Goal: Task Accomplishment & Management: Manage account settings

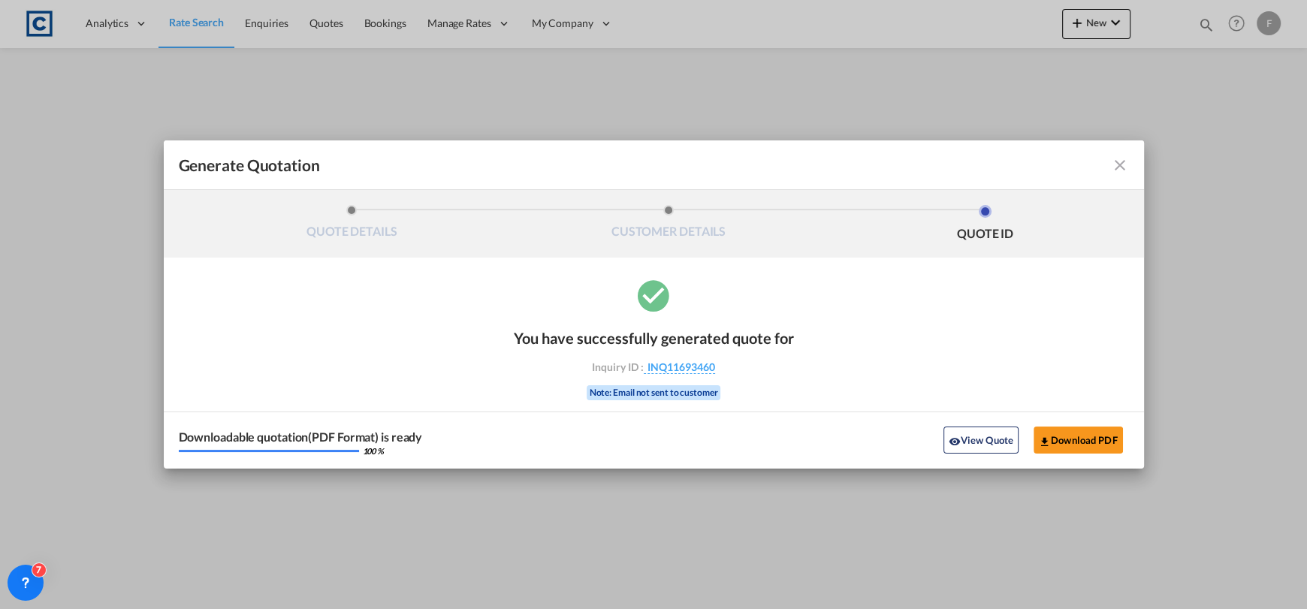
click at [1125, 168] on md-icon "icon-close fg-AAA8AD cursor m-0" at bounding box center [1120, 165] width 18 height 18
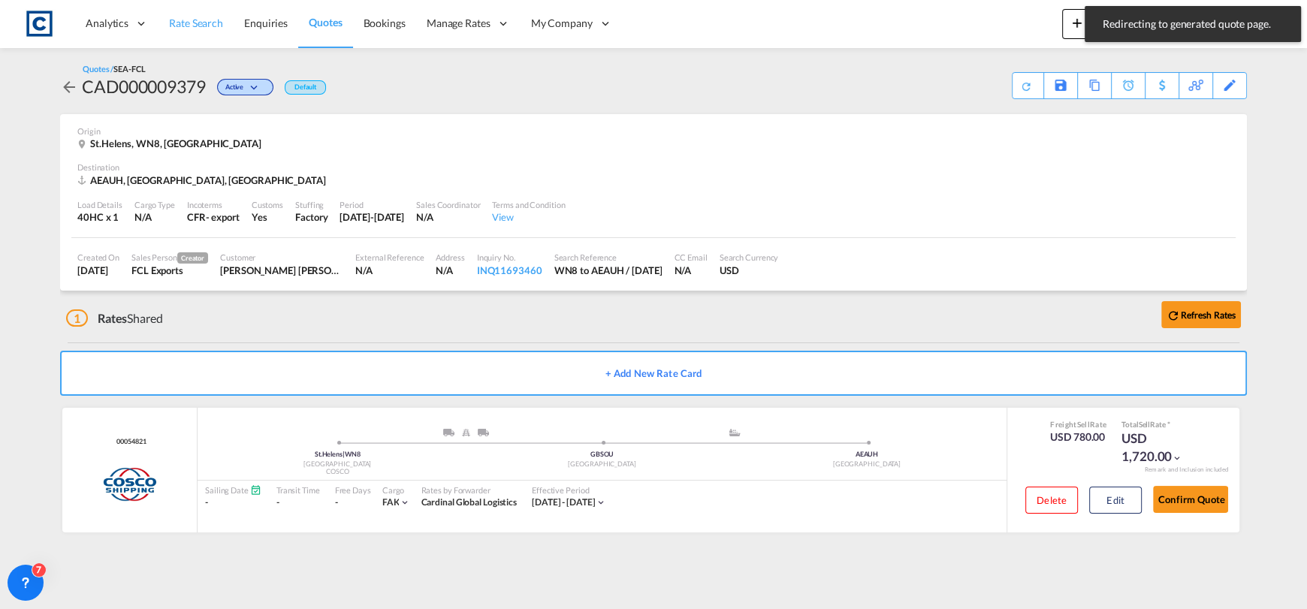
click at [214, 28] on span "Rate Search" at bounding box center [196, 23] width 54 height 13
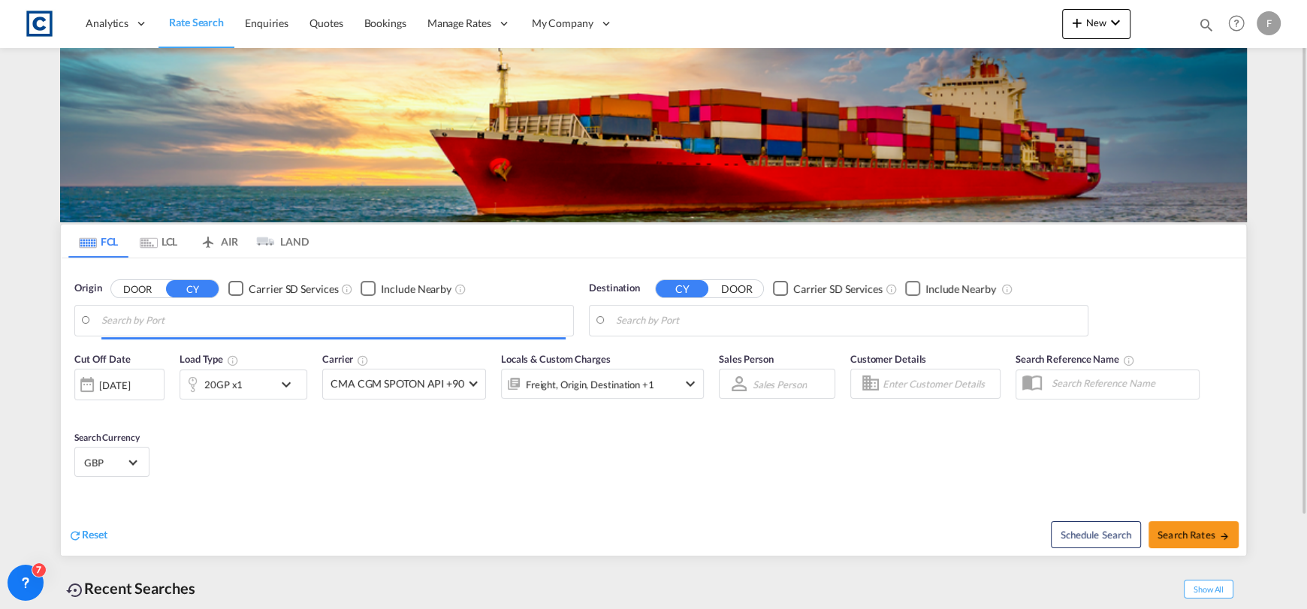
type input "GB-WN8, [GEOGRAPHIC_DATA]"
type input "[GEOGRAPHIC_DATA], [GEOGRAPHIC_DATA]"
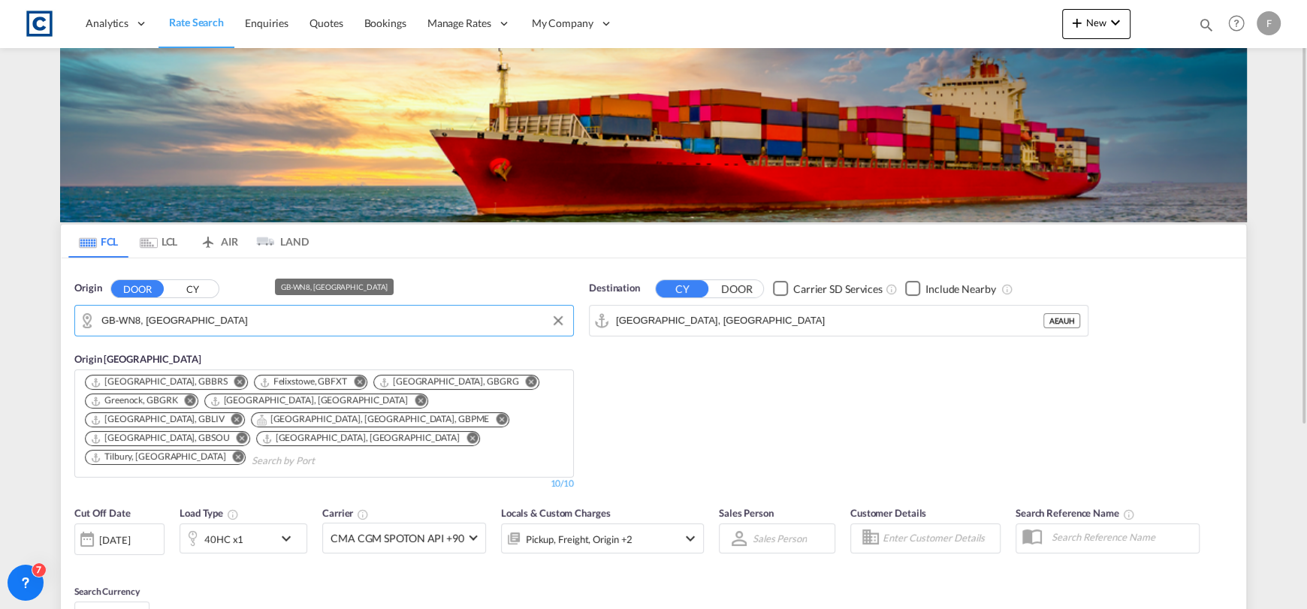
drag, startPoint x: 190, startPoint y: 321, endPoint x: 173, endPoint y: 284, distance: 40.7
click at [190, 322] on input "GB-WN8, [GEOGRAPHIC_DATA]" at bounding box center [333, 321] width 464 height 23
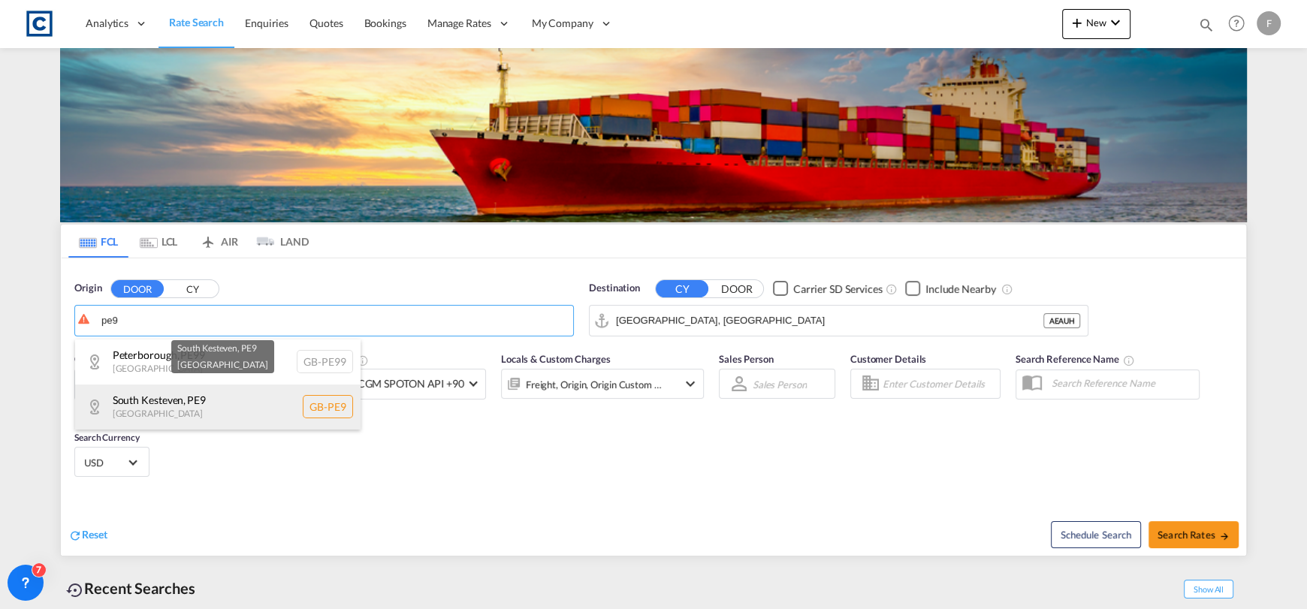
click at [198, 398] on div "[GEOGRAPHIC_DATA] , PE9 [GEOGRAPHIC_DATA] [GEOGRAPHIC_DATA]-PE9" at bounding box center [218, 407] width 286 height 45
type input "GB-PE9, [GEOGRAPHIC_DATA]"
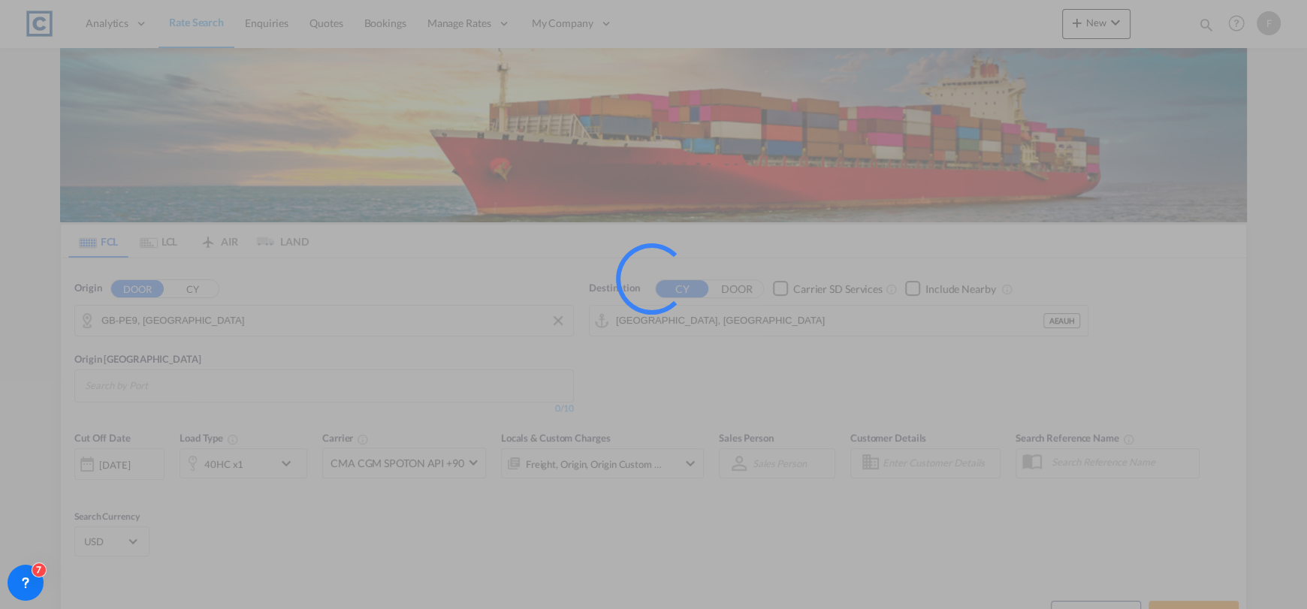
click at [778, 316] on div at bounding box center [653, 304] width 1307 height 609
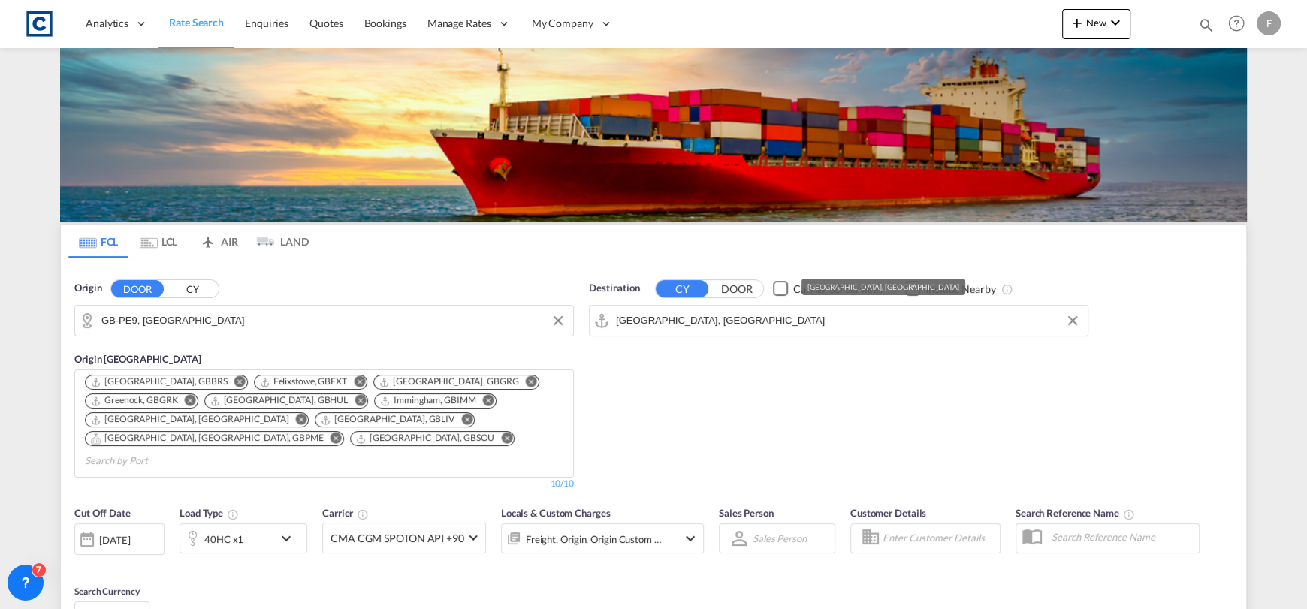
click at [778, 316] on input "[GEOGRAPHIC_DATA], [GEOGRAPHIC_DATA]" at bounding box center [848, 321] width 464 height 23
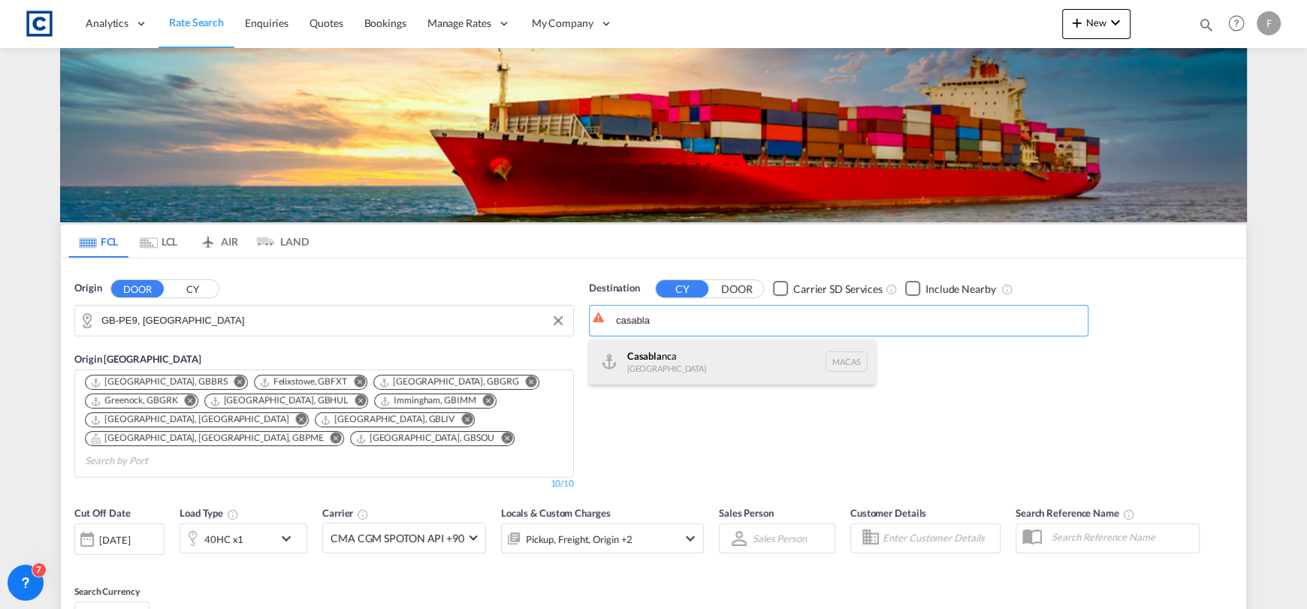
click at [775, 368] on div "Casabla nca [GEOGRAPHIC_DATA] [GEOGRAPHIC_DATA]" at bounding box center [733, 362] width 286 height 45
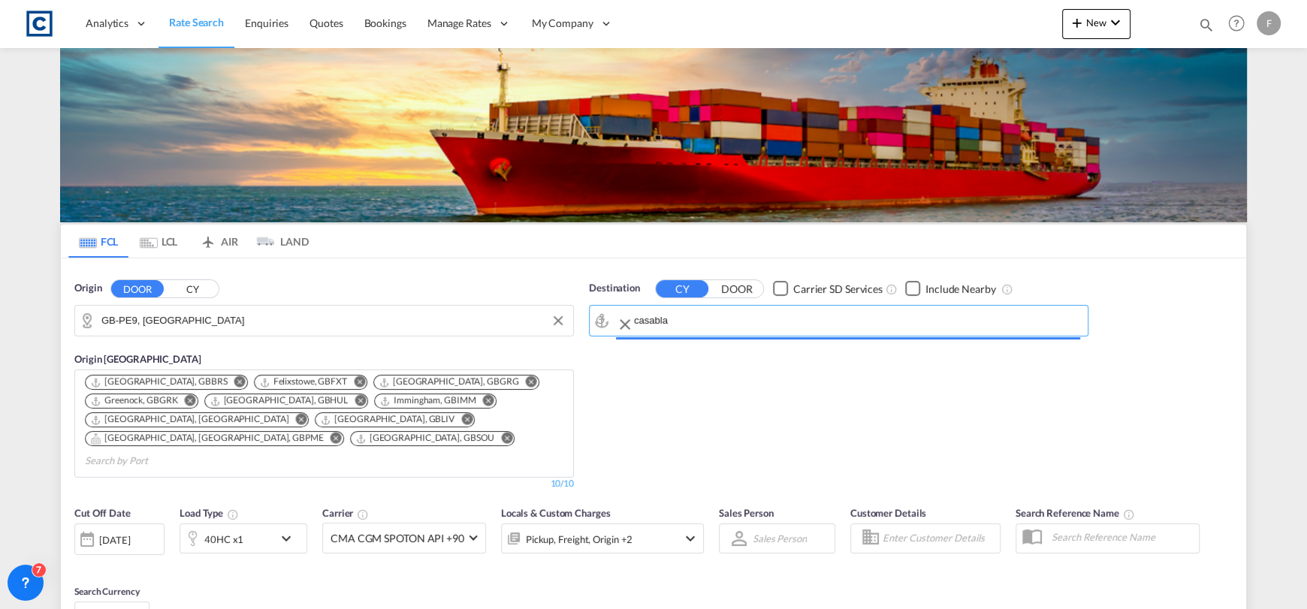
type input "[GEOGRAPHIC_DATA], MACAS"
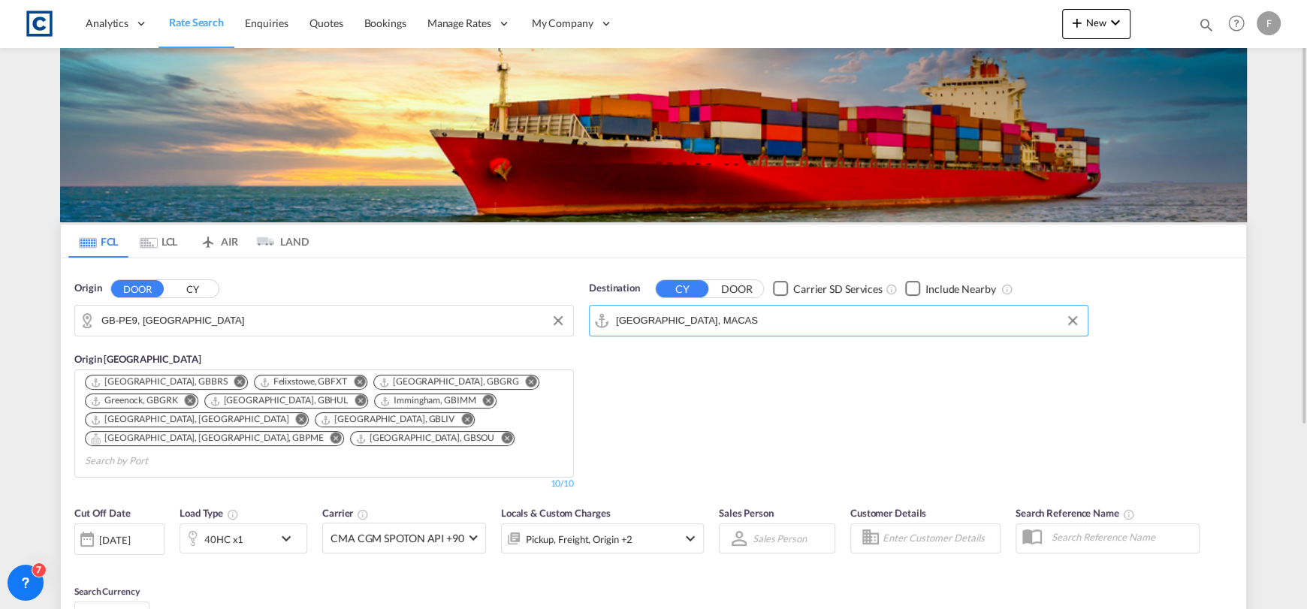
scroll to position [264, 0]
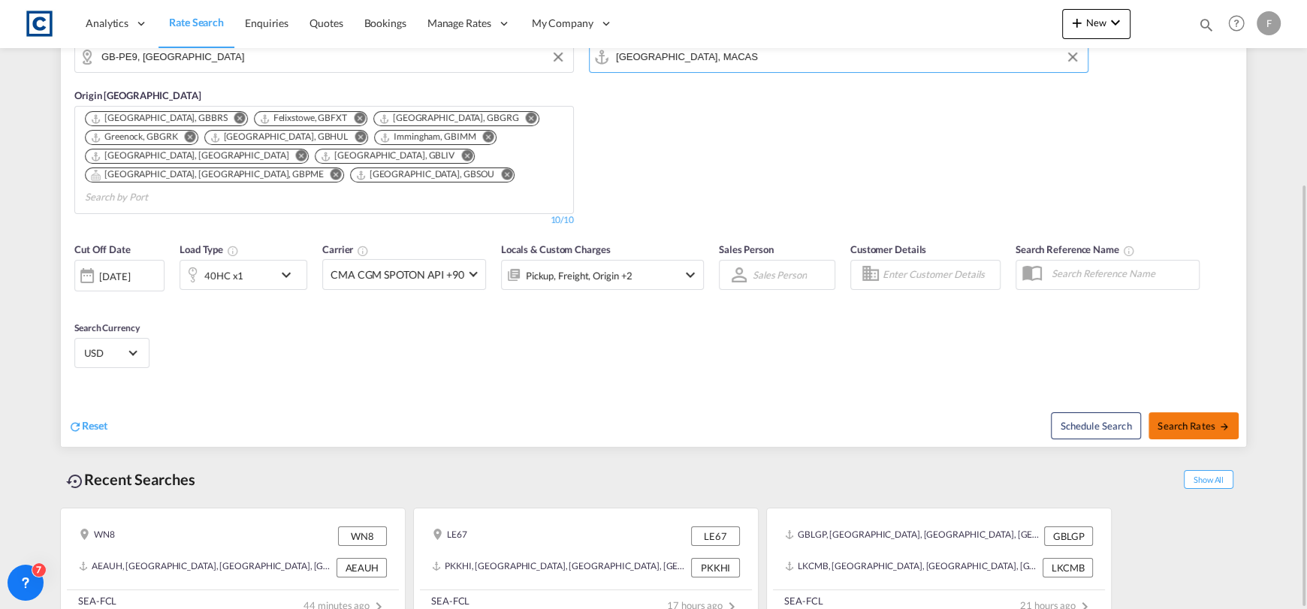
click at [1170, 420] on span "Search Rates" at bounding box center [1194, 426] width 72 height 12
type input "PE9 to MACAS / [DATE]"
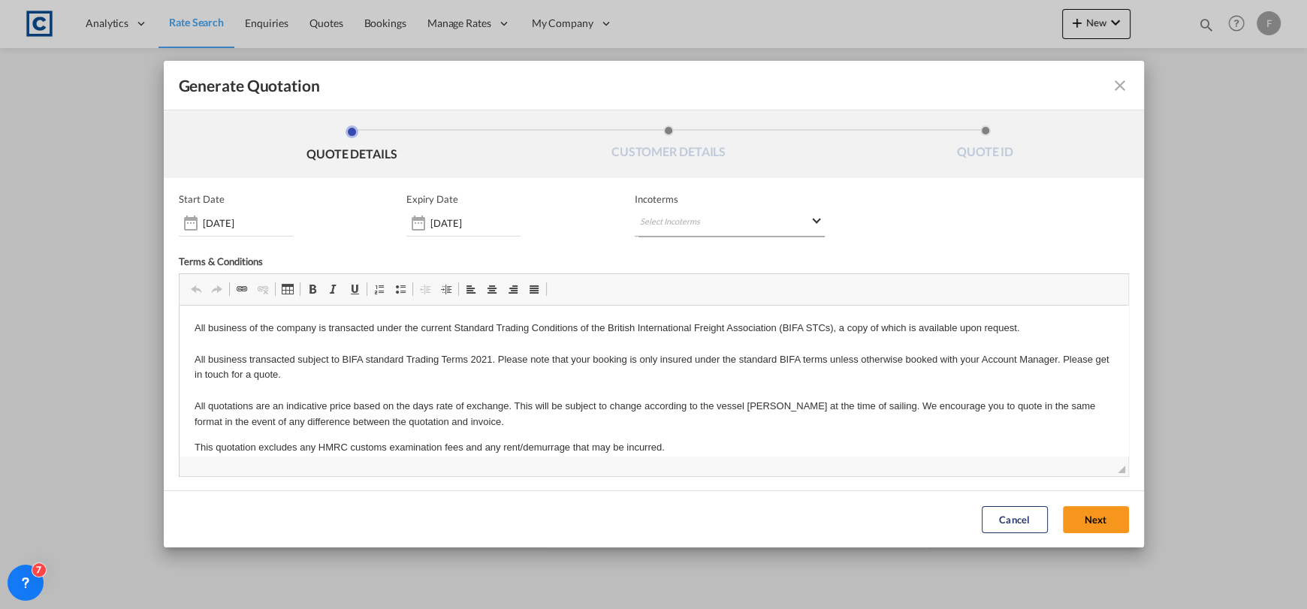
click at [706, 220] on md-select "Select Incoterms CIP - export Carriage and Insurance Paid to FOB - import Free …" at bounding box center [730, 223] width 190 height 27
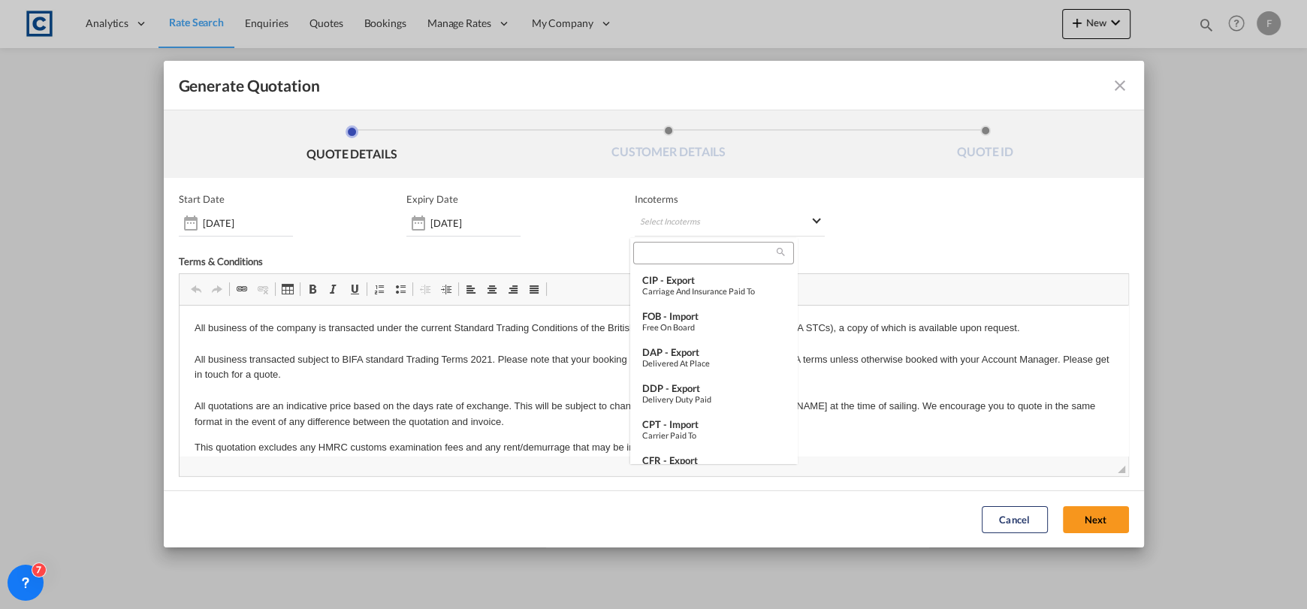
click at [686, 254] on input "search" at bounding box center [707, 253] width 139 height 14
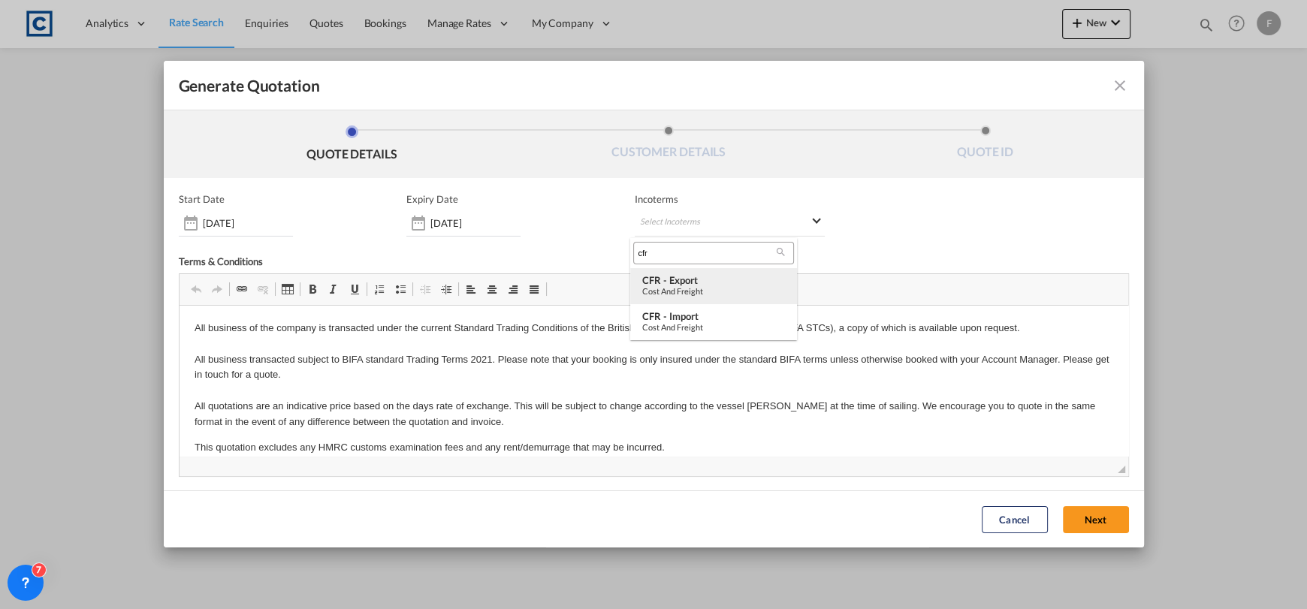
type input "cfr"
click at [730, 287] on div "Cost and Freight" at bounding box center [713, 291] width 143 height 10
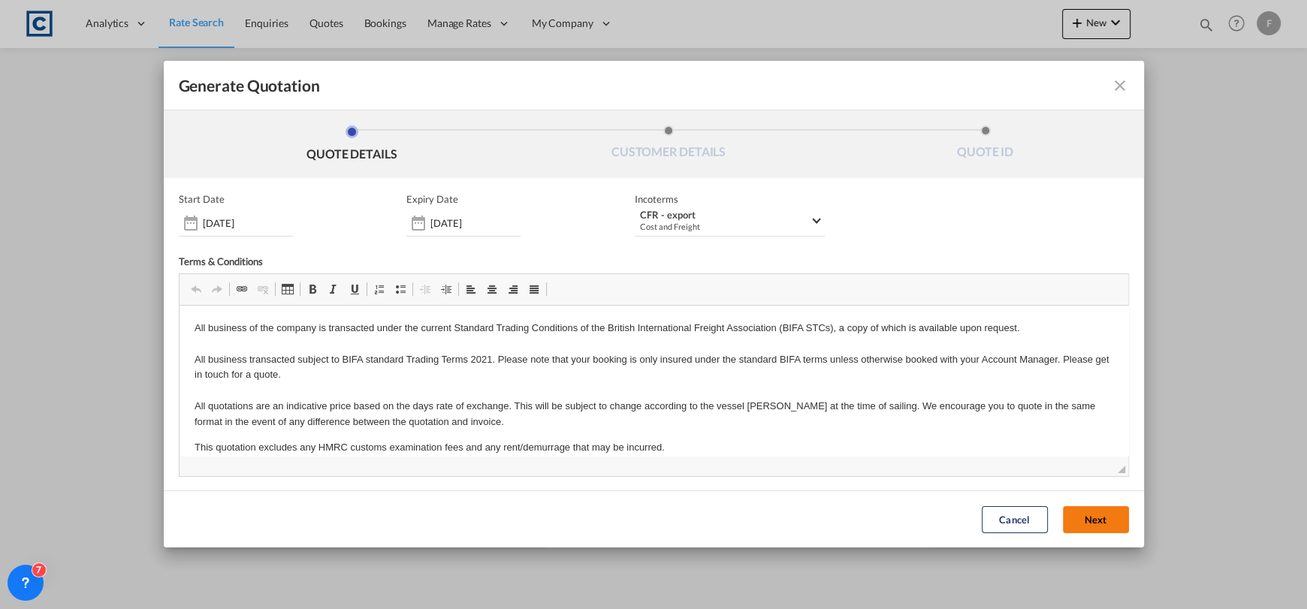
click at [1093, 523] on button "Next" at bounding box center [1096, 519] width 66 height 27
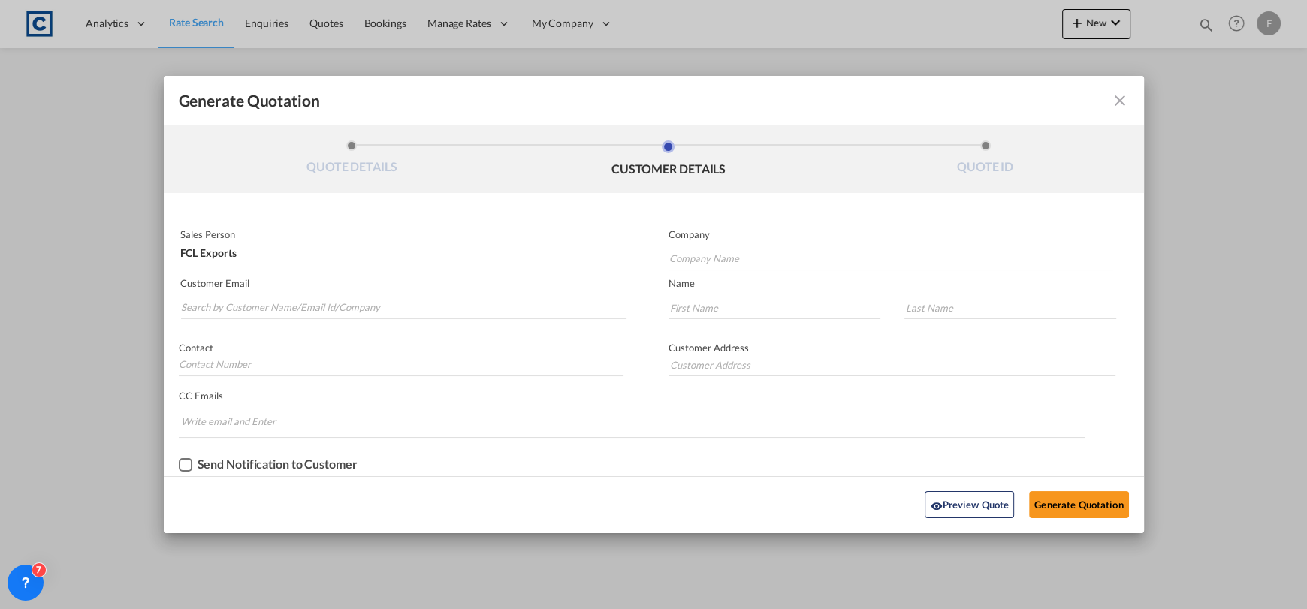
click at [419, 295] on md-autocomplete-wrap "Generate QuotationQUOTE ..." at bounding box center [403, 304] width 447 height 30
click at [404, 306] on input "Search by Customer Name/Email Id/Company" at bounding box center [404, 308] width 446 height 23
type input "[EMAIL_ADDRESS][DOMAIN_NAME]"
click at [734, 264] on input "Company Name" at bounding box center [891, 259] width 444 height 23
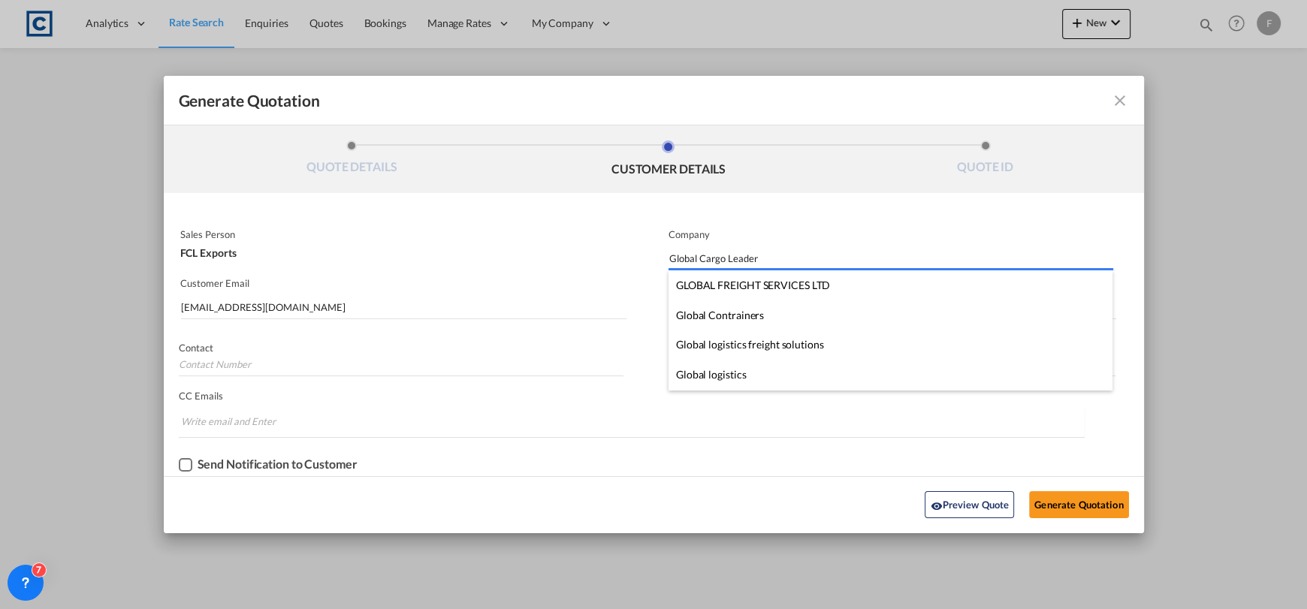
type input "Global Cargo Leader"
click at [609, 277] on p "Customer Email" at bounding box center [403, 283] width 447 height 12
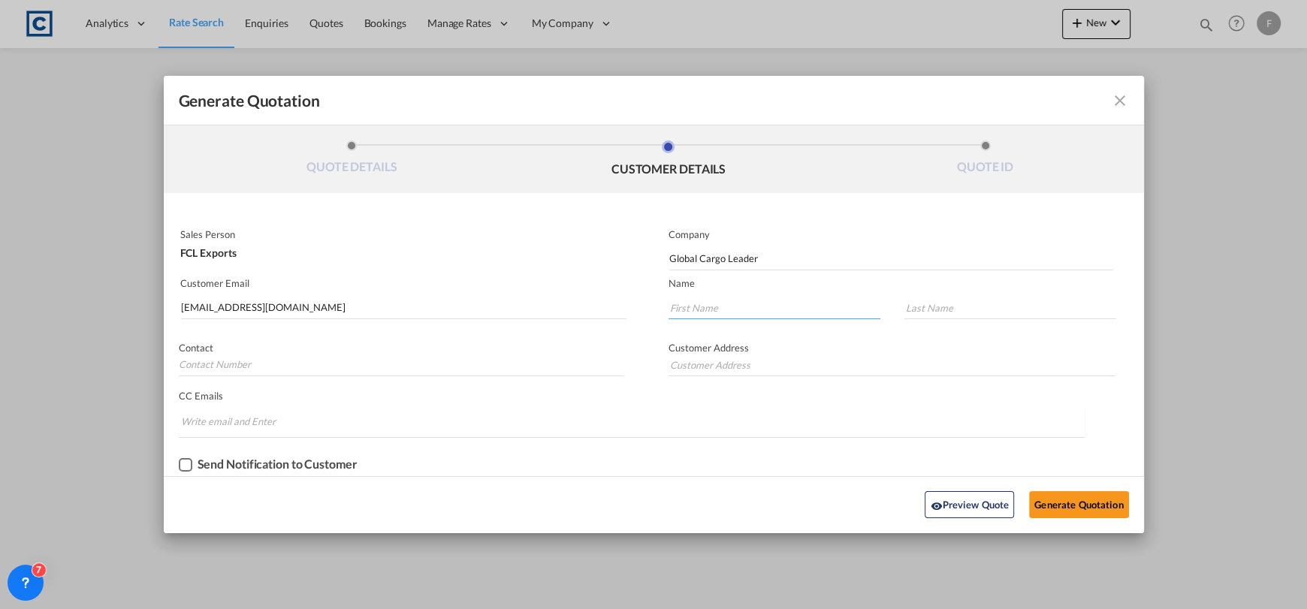
drag, startPoint x: 742, startPoint y: 304, endPoint x: 582, endPoint y: 327, distance: 160.9
click at [742, 304] on input "Generate QuotationQUOTE ..." at bounding box center [775, 308] width 212 height 23
click at [770, 304] on input "Generate QuotationQUOTE ..." at bounding box center [775, 308] width 212 height 23
paste input "ACHAKAJ"
type input "ACHAKAJ"
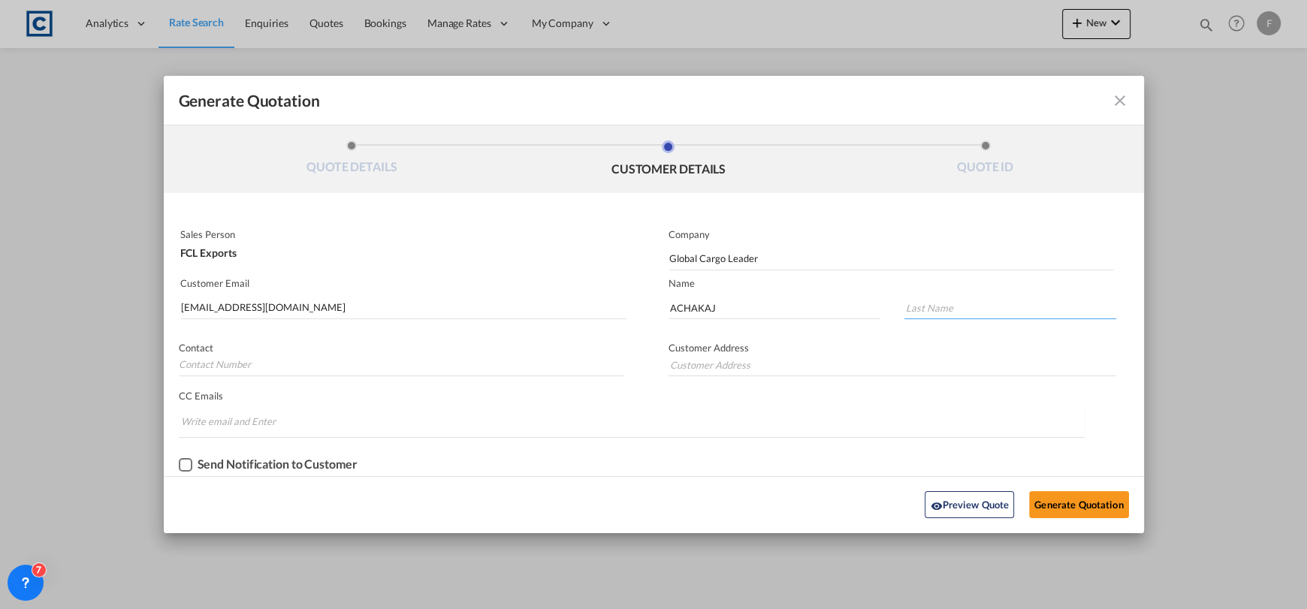
click at [930, 304] on input "Generate QuotationQUOTE ..." at bounding box center [1011, 308] width 212 height 23
paste input "Younes"
type input "Younes"
drag, startPoint x: 758, startPoint y: 310, endPoint x: 600, endPoint y: 313, distance: 157.8
click at [600, 313] on div "Sales Person FCL Exports Company Global Cargo Leader Customer Email [EMAIL_ADDR…" at bounding box center [654, 349] width 981 height 253
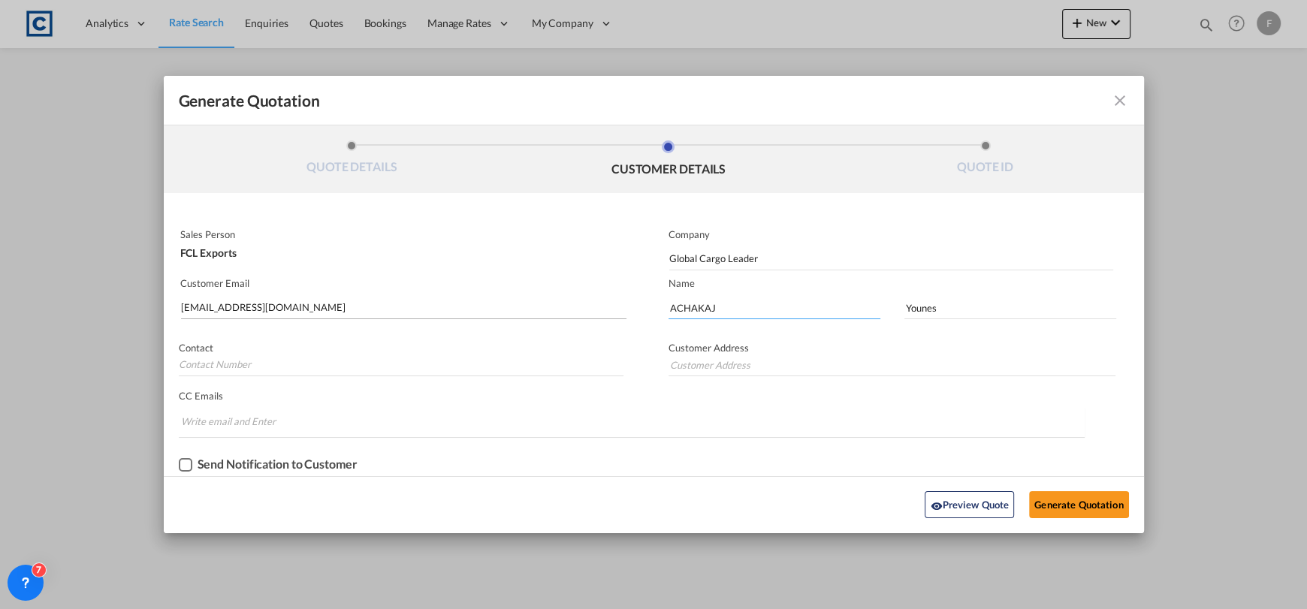
paste input "Younes"
type input "Younes"
drag, startPoint x: 899, startPoint y: 314, endPoint x: 888, endPoint y: 316, distance: 11.5
click at [894, 316] on md-input-container "Younes" at bounding box center [1004, 311] width 228 height 32
paste input "ACHAKAJ"
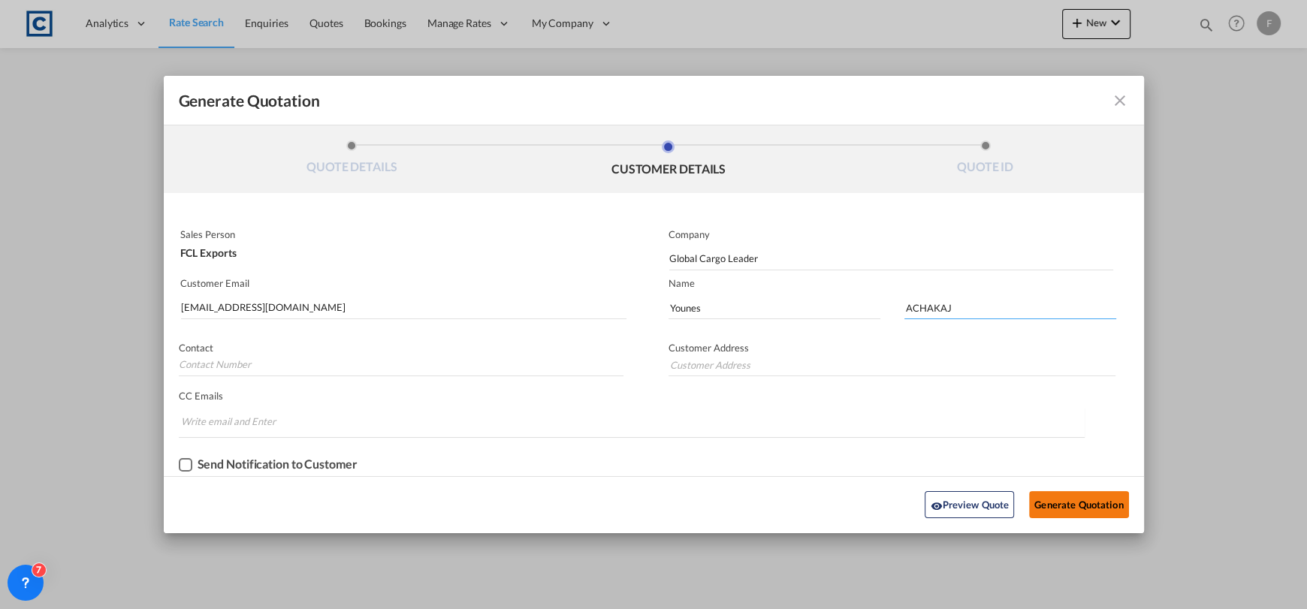
type input "ACHAKAJ"
click at [1089, 494] on button "Generate Quotation" at bounding box center [1078, 504] width 99 height 27
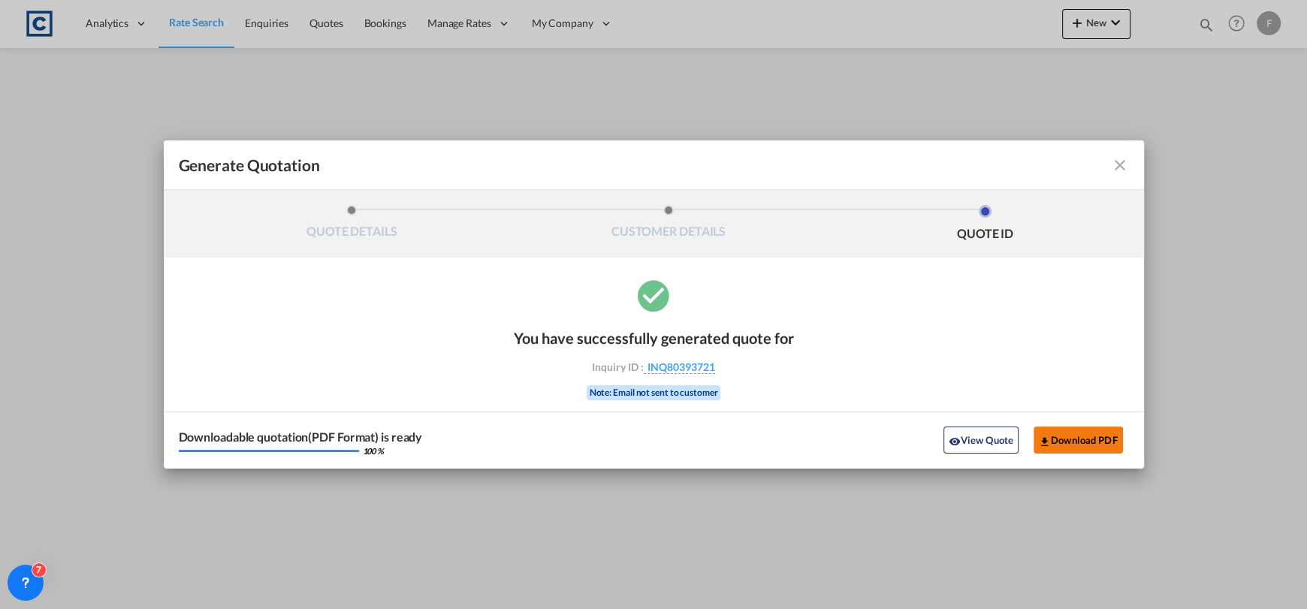
click at [1085, 428] on button "Download PDF" at bounding box center [1078, 440] width 89 height 27
click at [1123, 162] on md-icon "icon-close fg-AAA8AD cursor m-0" at bounding box center [1120, 165] width 18 height 18
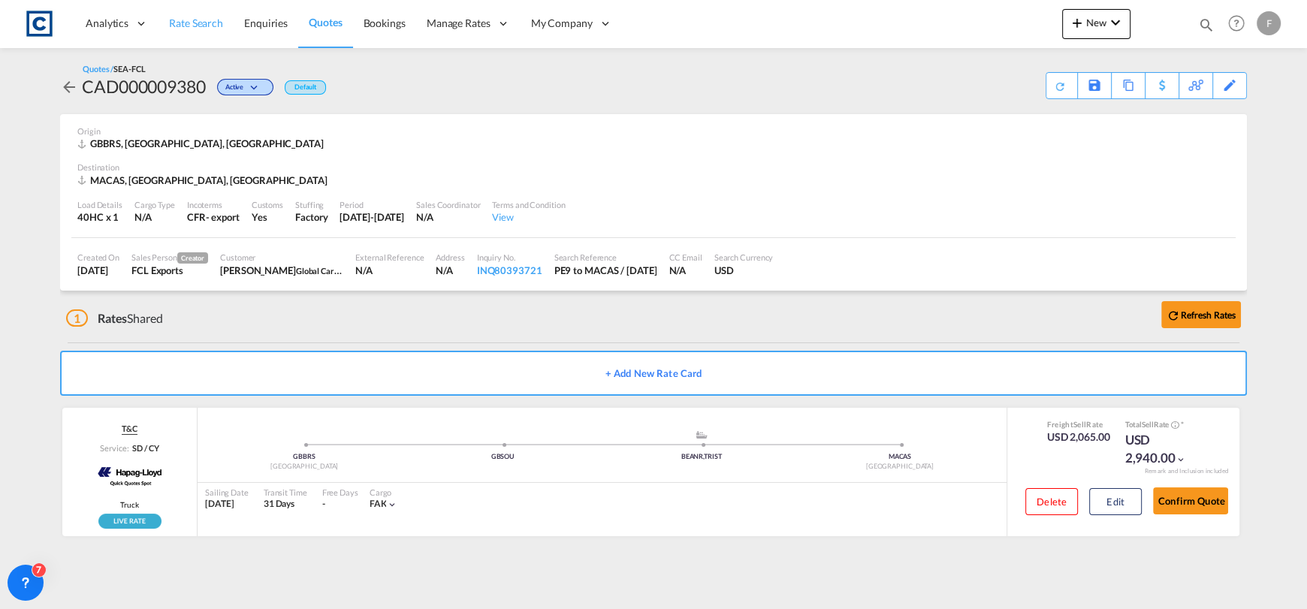
click at [209, 17] on span "Rate Search" at bounding box center [196, 23] width 54 height 13
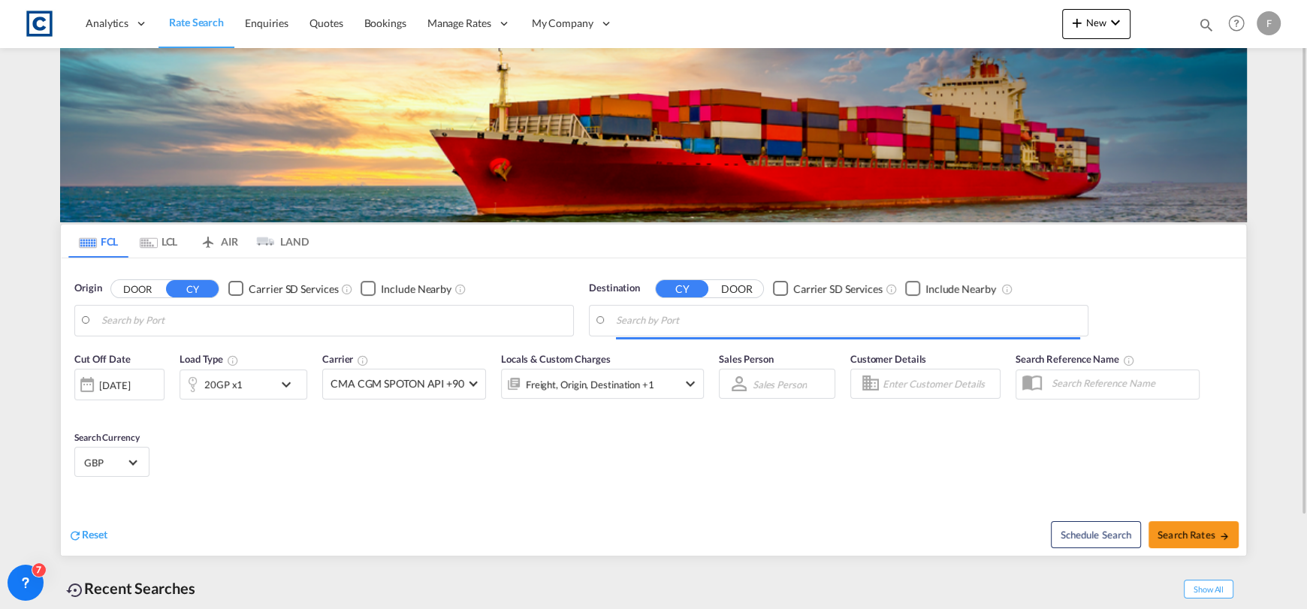
type input "GB-PE9, [GEOGRAPHIC_DATA]"
type input "[GEOGRAPHIC_DATA], MACAS"
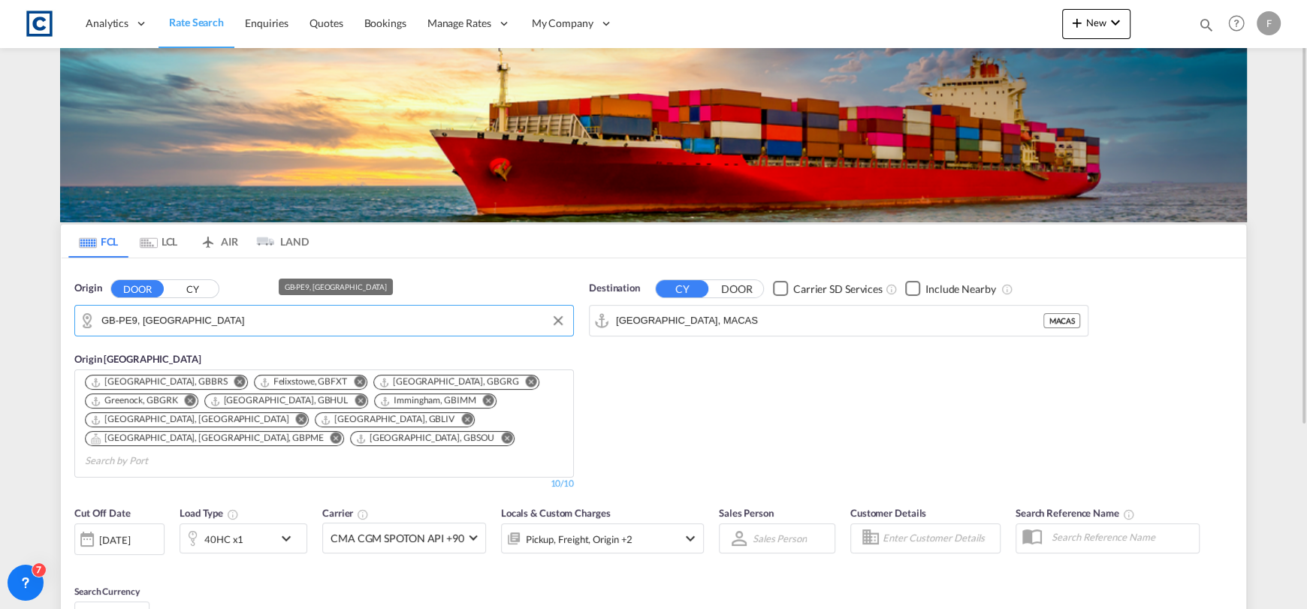
click at [195, 325] on input "GB-PE9, [GEOGRAPHIC_DATA]" at bounding box center [333, 321] width 464 height 23
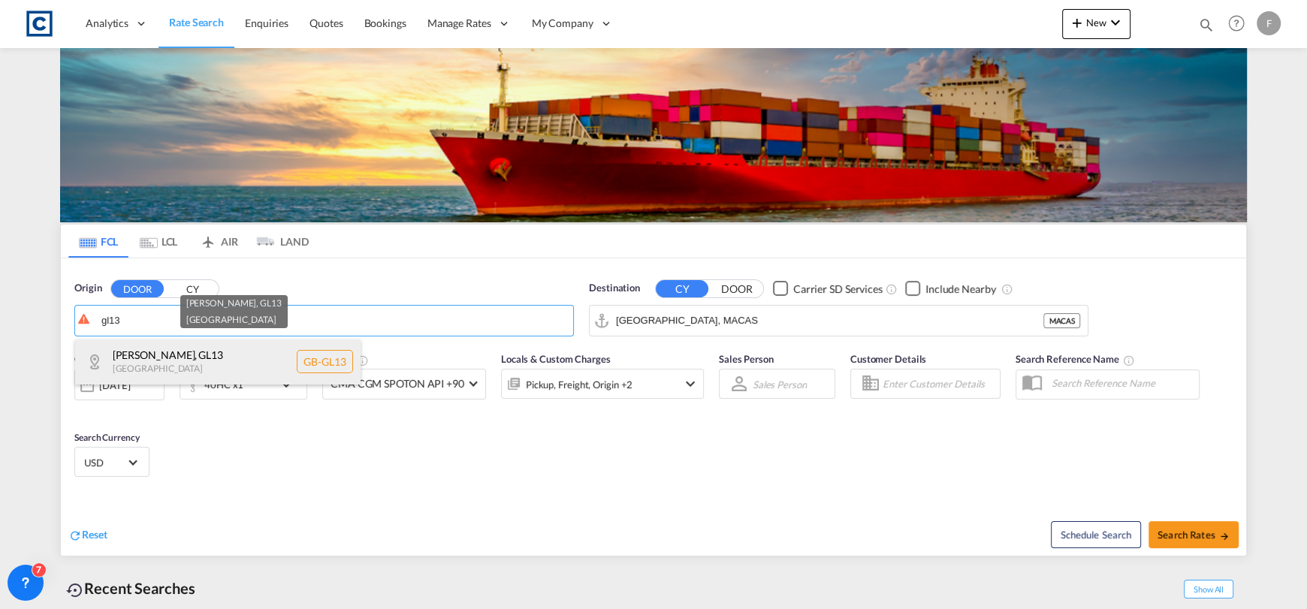
click at [268, 360] on div "[PERSON_NAME] , GL13 [GEOGRAPHIC_DATA] [GEOGRAPHIC_DATA]-GL13" at bounding box center [218, 362] width 286 height 45
type input "GB-GL13, [PERSON_NAME]"
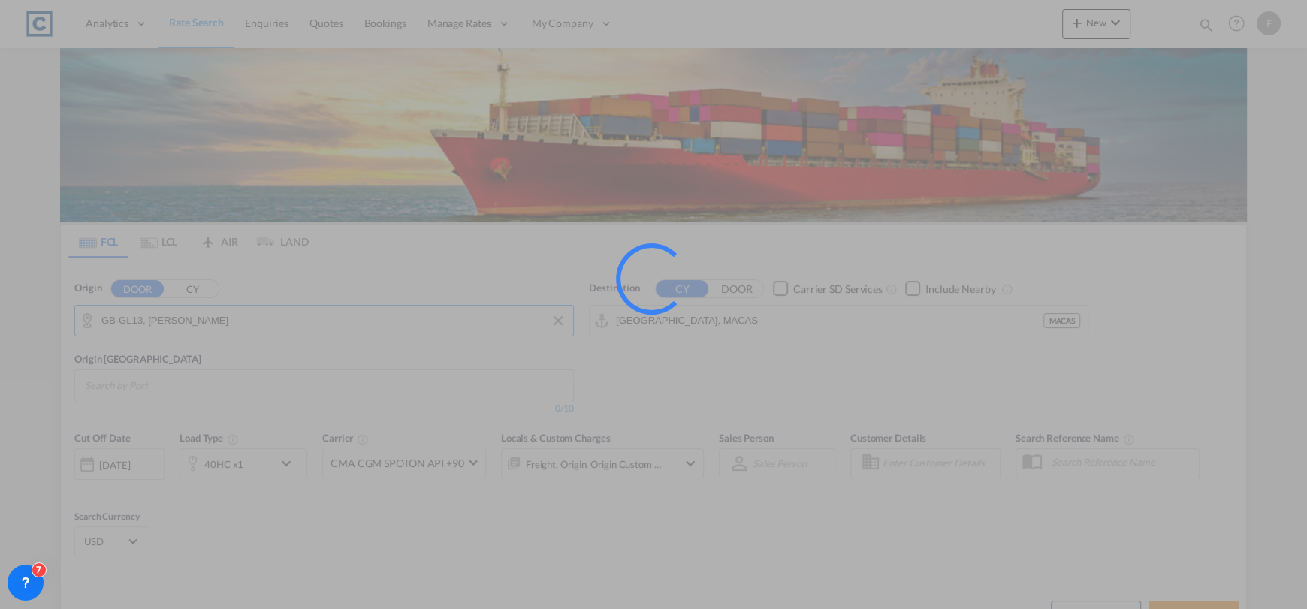
click at [712, 319] on div at bounding box center [672, 299] width 113 height 113
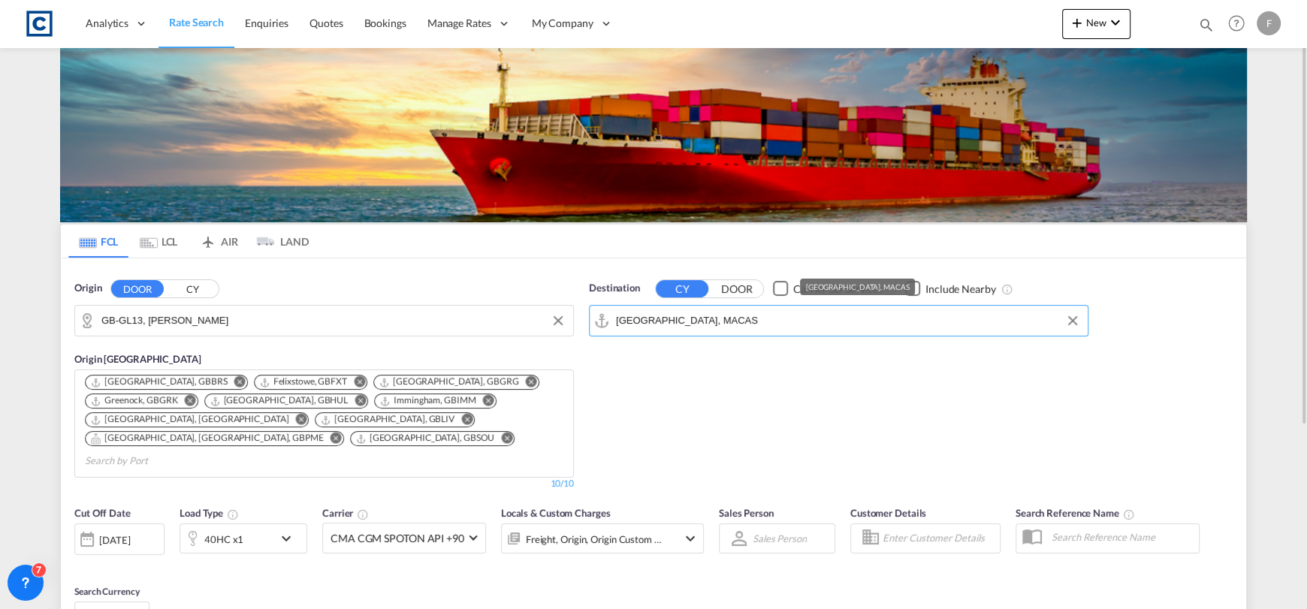
click at [755, 328] on input "[GEOGRAPHIC_DATA], MACAS" at bounding box center [848, 321] width 464 height 23
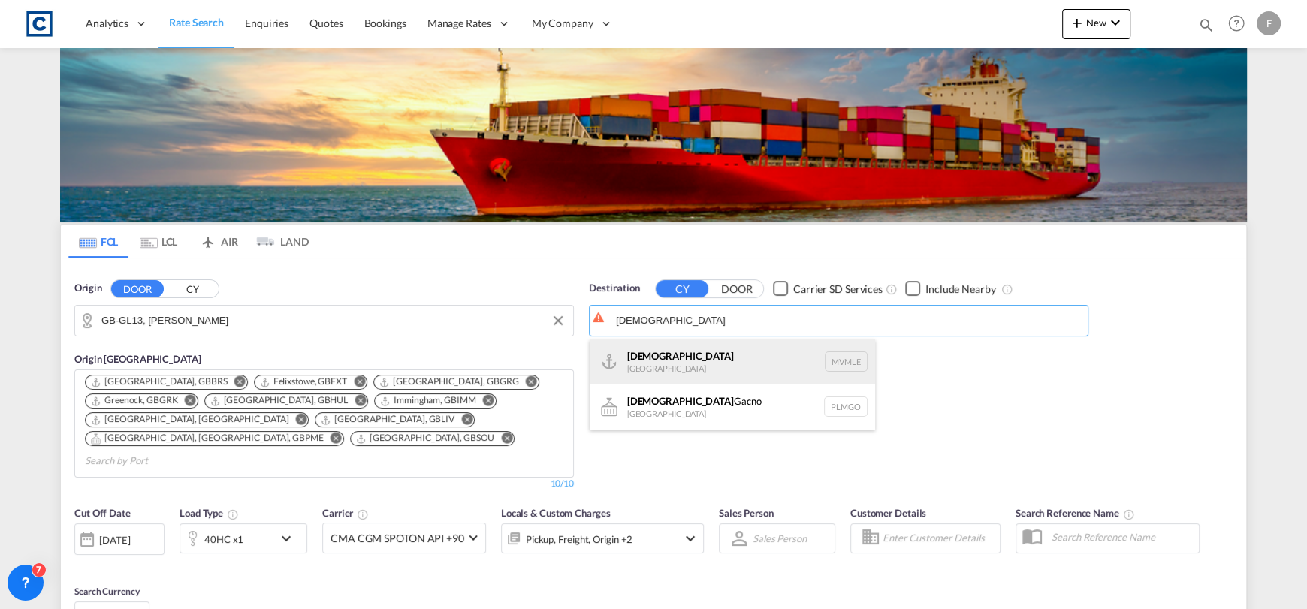
click at [740, 362] on div "[DEMOGRAPHIC_DATA] [GEOGRAPHIC_DATA] MVMLE" at bounding box center [733, 362] width 286 height 45
type input "[DEMOGRAPHIC_DATA], MVMLE"
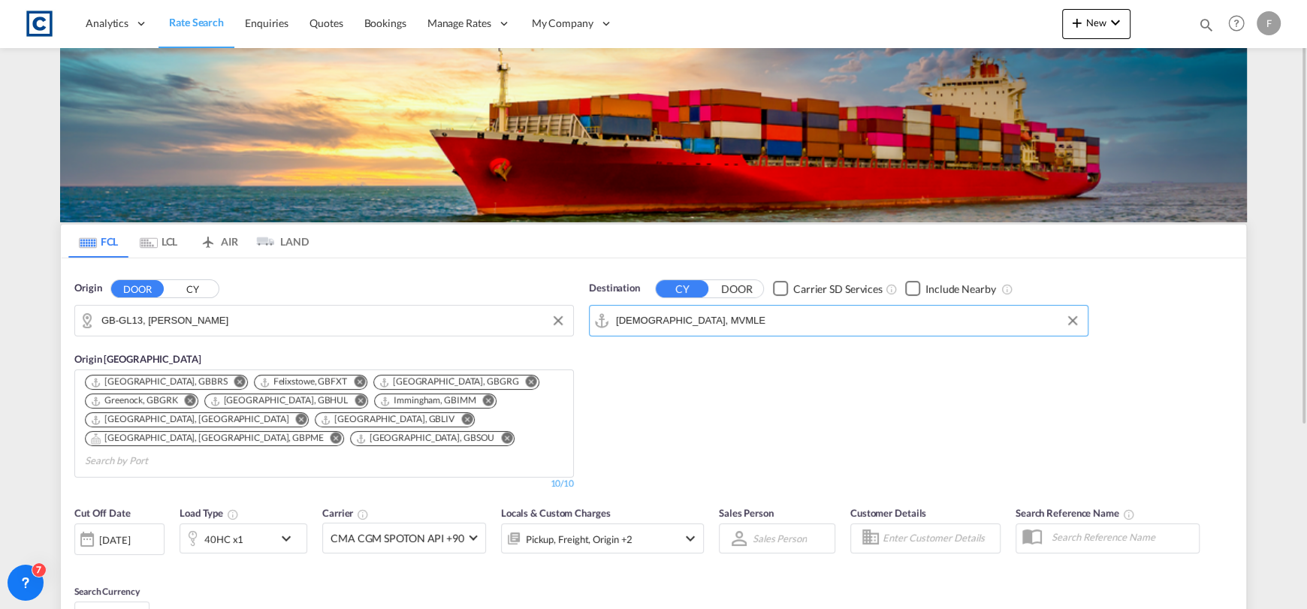
click at [251, 524] on div "40HC x1" at bounding box center [226, 539] width 93 height 30
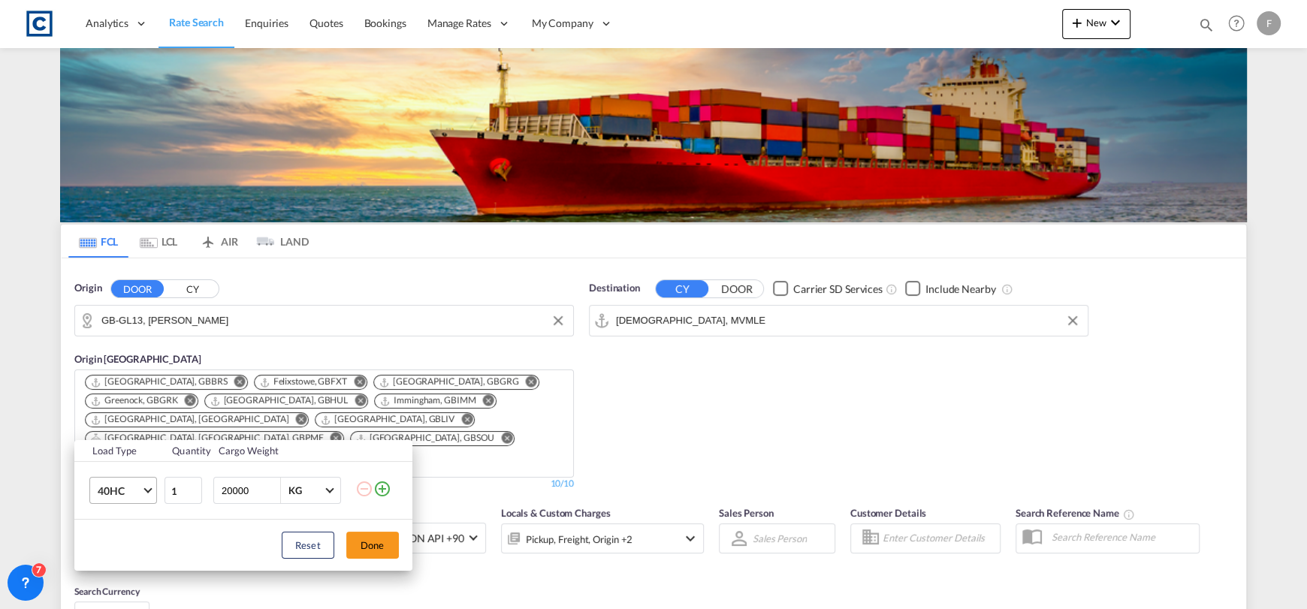
click at [135, 501] on md-select-value "40HC" at bounding box center [126, 491] width 60 height 26
click at [119, 428] on md-option "20GP" at bounding box center [136, 419] width 102 height 36
drag, startPoint x: 364, startPoint y: 542, endPoint x: 449, endPoint y: 537, distance: 85.1
click at [364, 542] on button "Done" at bounding box center [372, 545] width 53 height 27
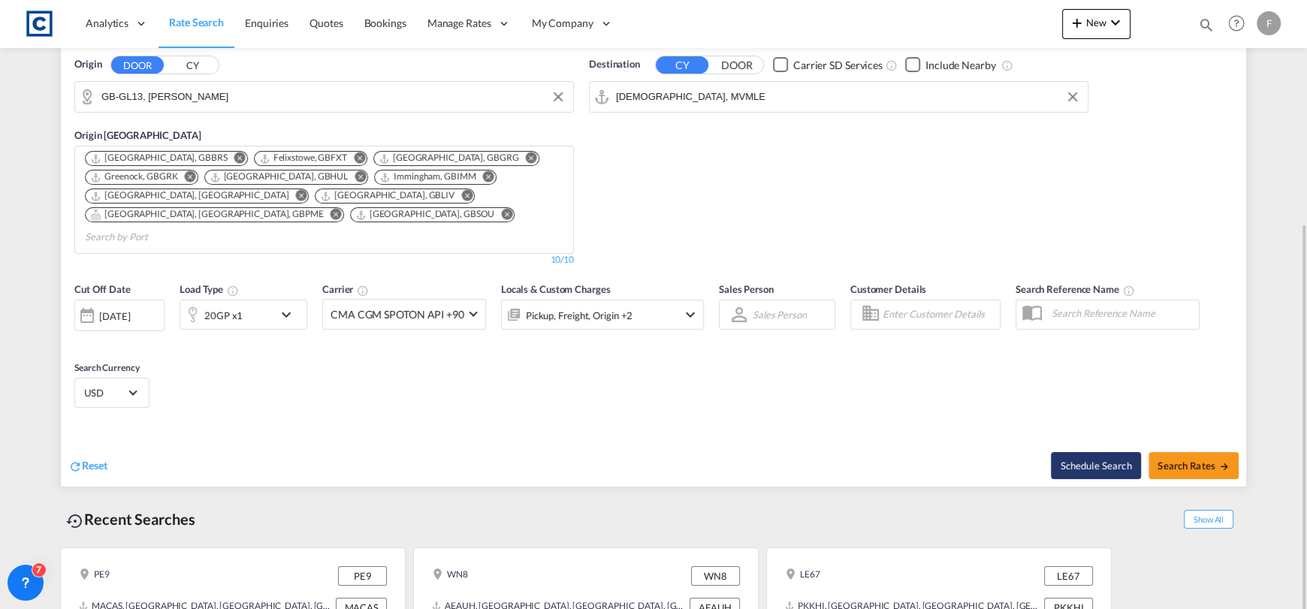
scroll to position [264, 0]
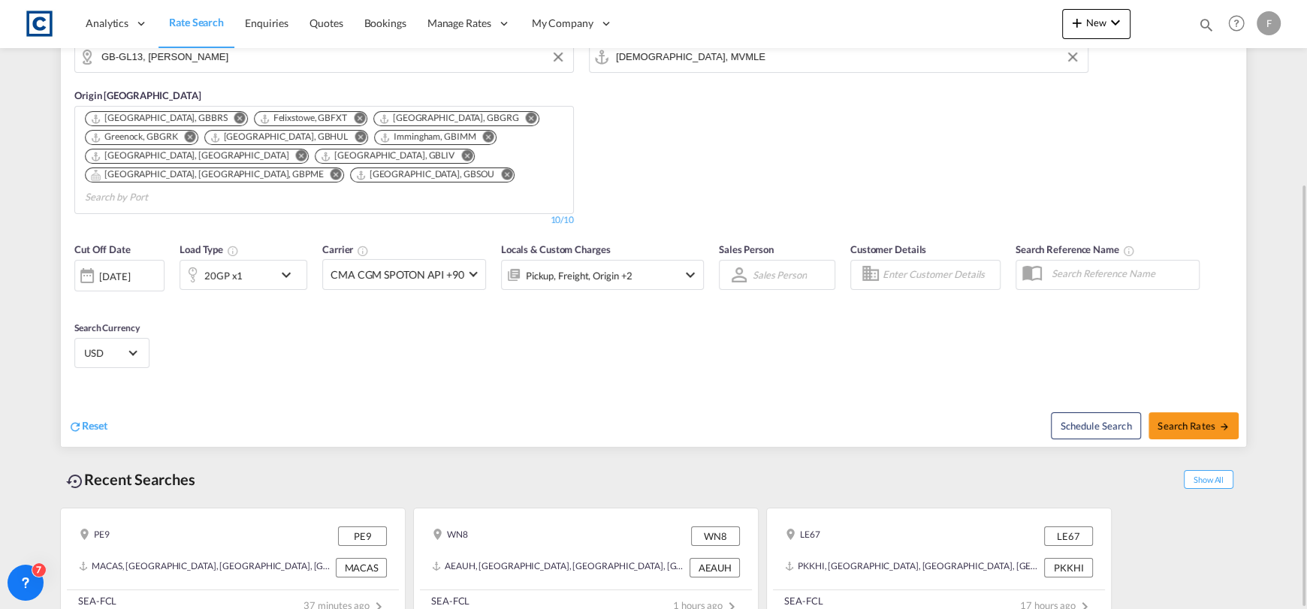
click at [1211, 389] on div "Schedule Search Search Rates" at bounding box center [951, 418] width 589 height 58
click at [1212, 412] on button "Search Rates" at bounding box center [1194, 425] width 90 height 27
type input "GL13 to MVMLE / [DATE]"
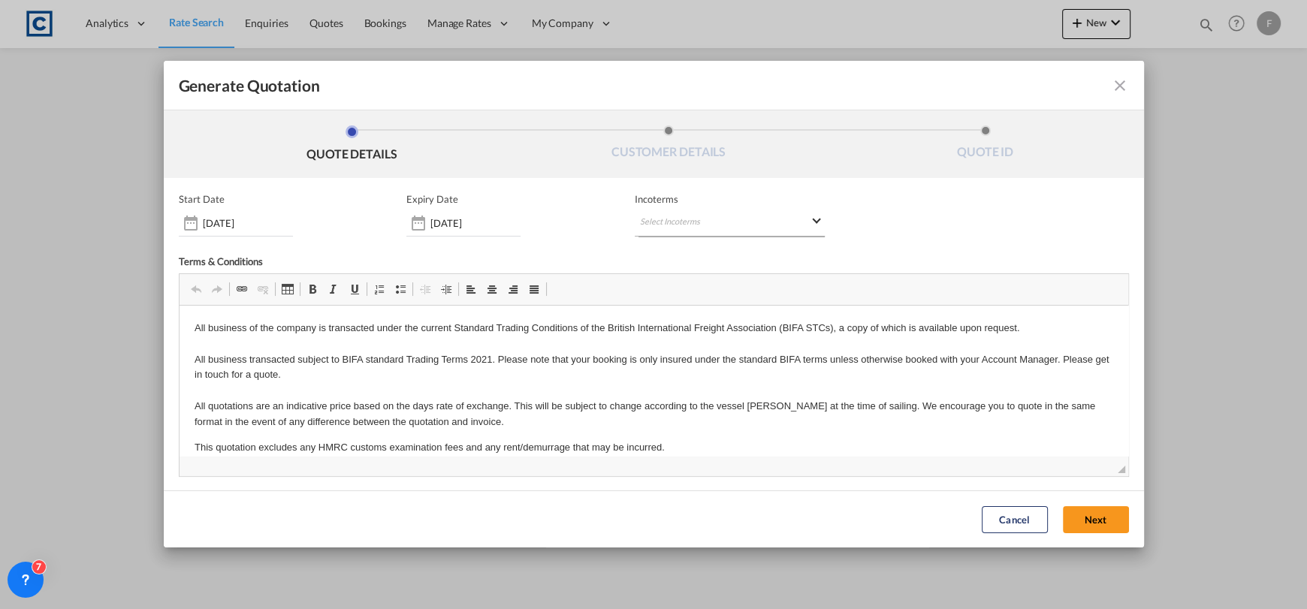
click at [683, 219] on md-select "Select Incoterms CIP - export Carriage and Insurance Paid to FOB - import Free …" at bounding box center [730, 223] width 190 height 27
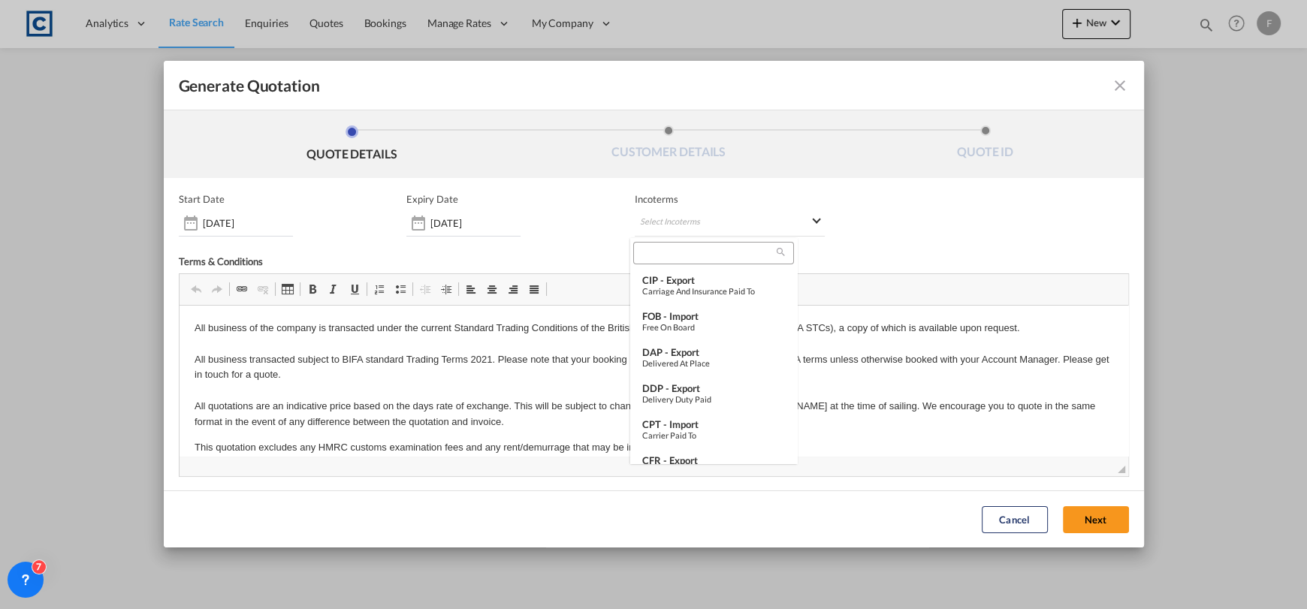
click at [684, 257] on input "search" at bounding box center [707, 253] width 139 height 14
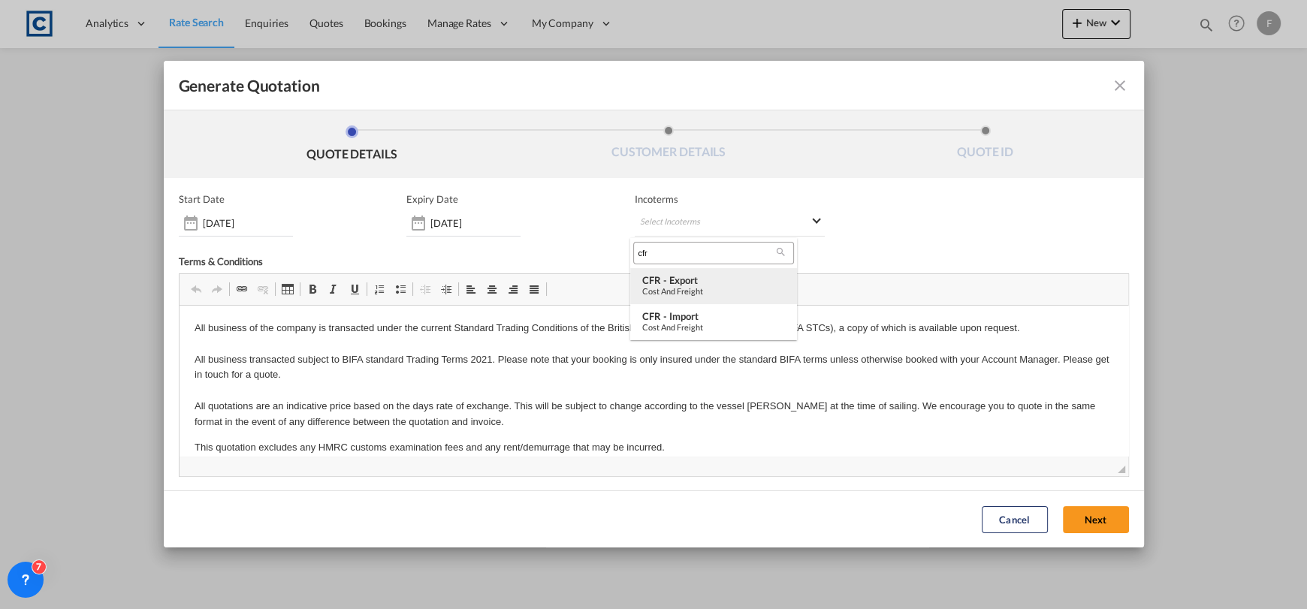
type input "cfr"
click at [709, 289] on div "Cost and Freight" at bounding box center [713, 291] width 143 height 10
click at [1088, 522] on button "Next" at bounding box center [1096, 519] width 66 height 27
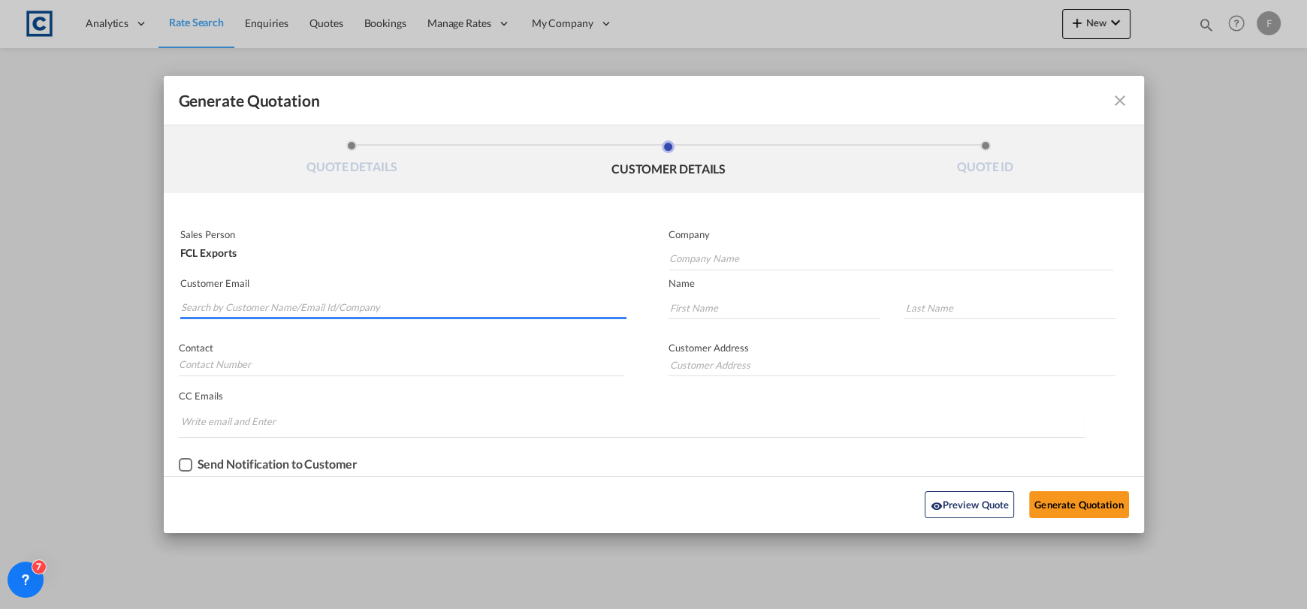
click at [370, 303] on input "Search by Customer Name/Email Id/Company" at bounding box center [404, 308] width 446 height 23
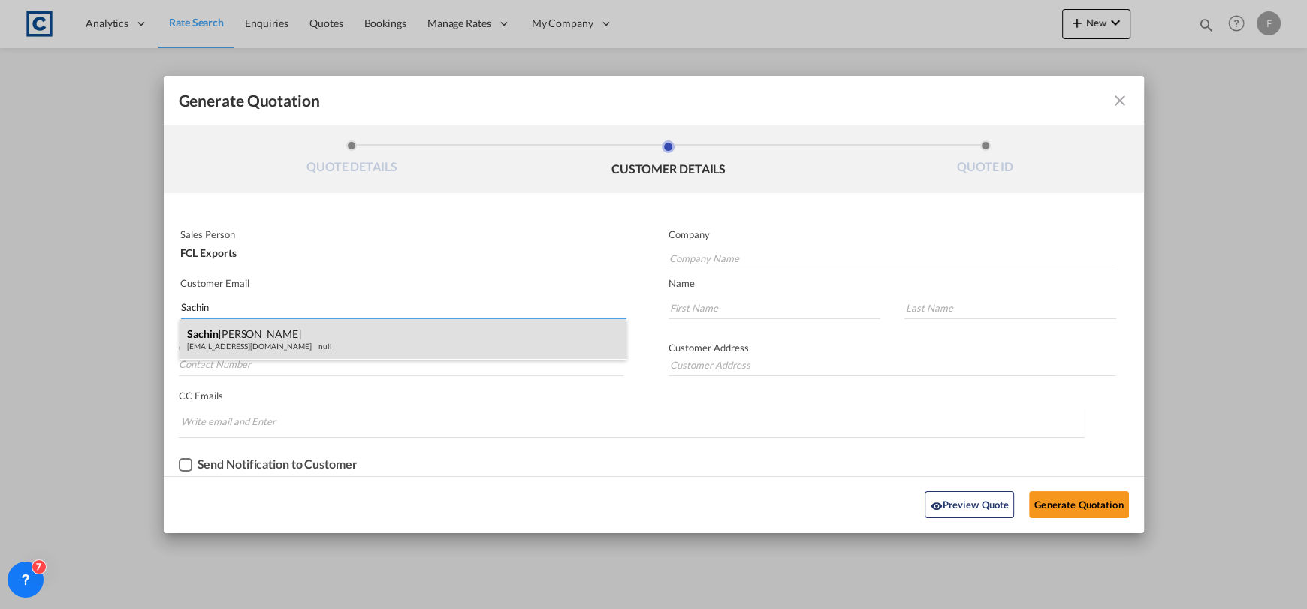
type input "Sachin"
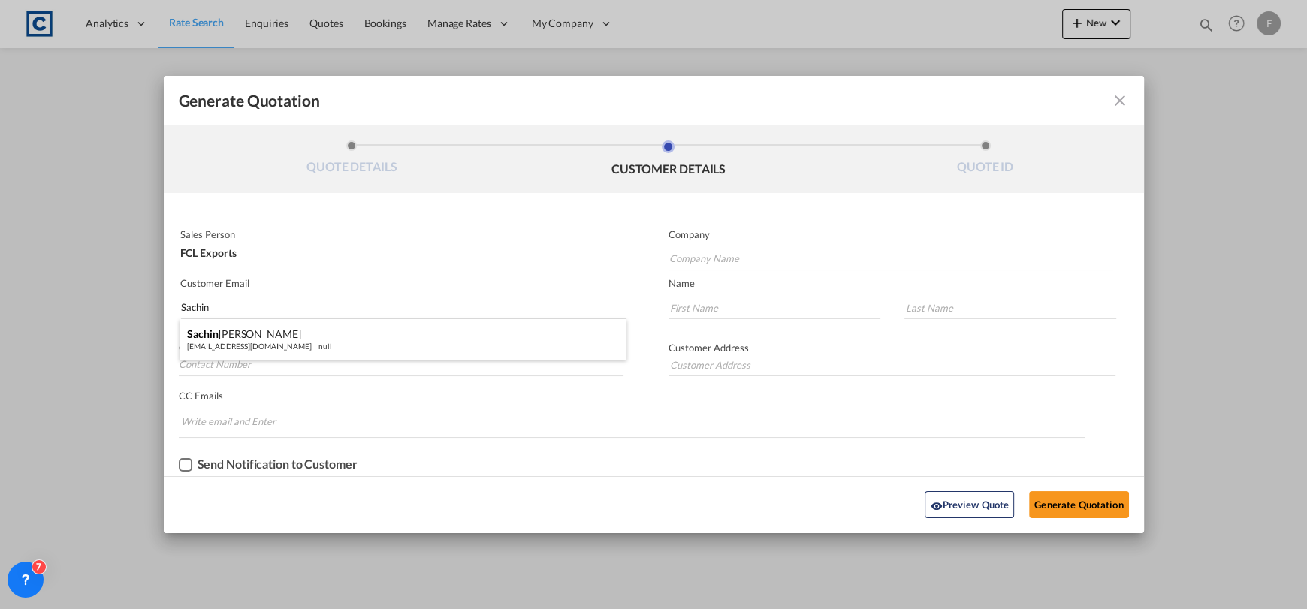
drag, startPoint x: 370, startPoint y: 336, endPoint x: 408, endPoint y: 337, distance: 38.3
click at [370, 336] on div "[PERSON_NAME] [EMAIL_ADDRESS][DOMAIN_NAME] null" at bounding box center [403, 339] width 447 height 41
type input "Spedicon Logistics"
type input "[EMAIL_ADDRESS][DOMAIN_NAME]"
type input "Sachin"
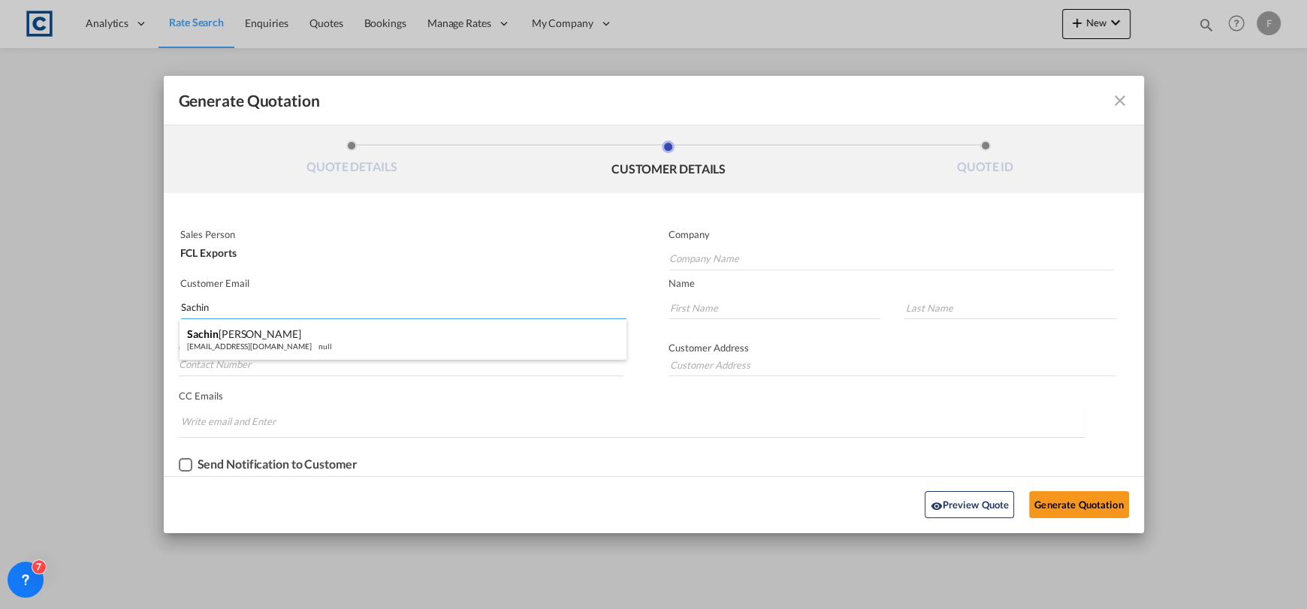
type input "[PERSON_NAME]"
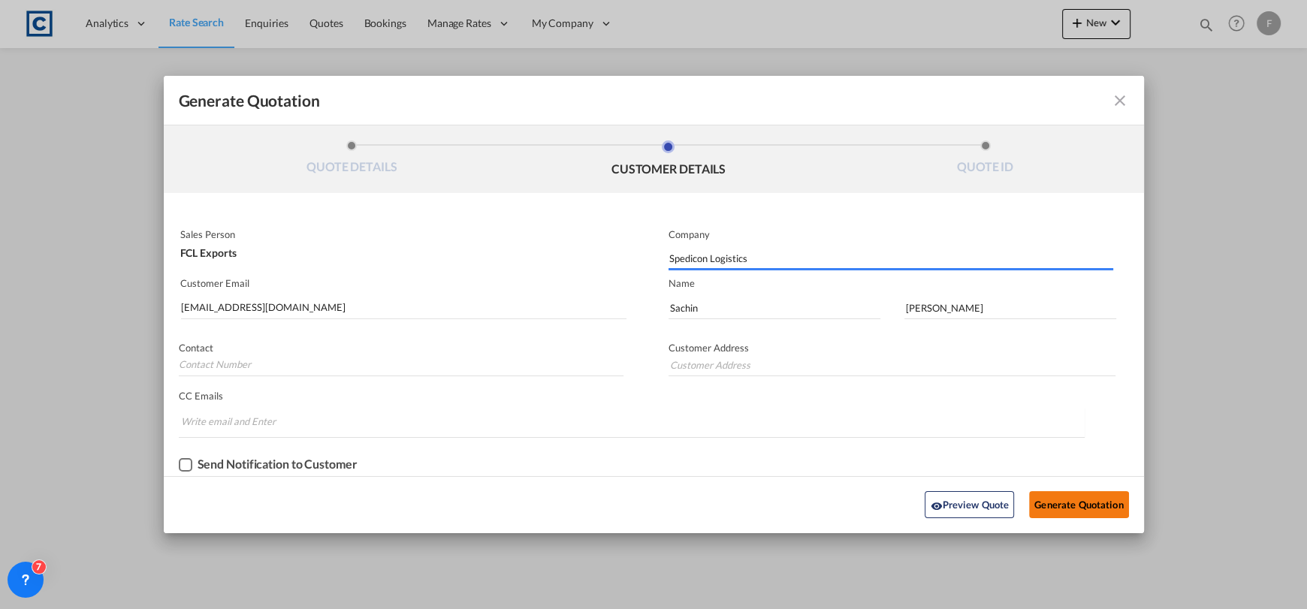
click at [1095, 514] on button "Generate Quotation" at bounding box center [1078, 504] width 99 height 27
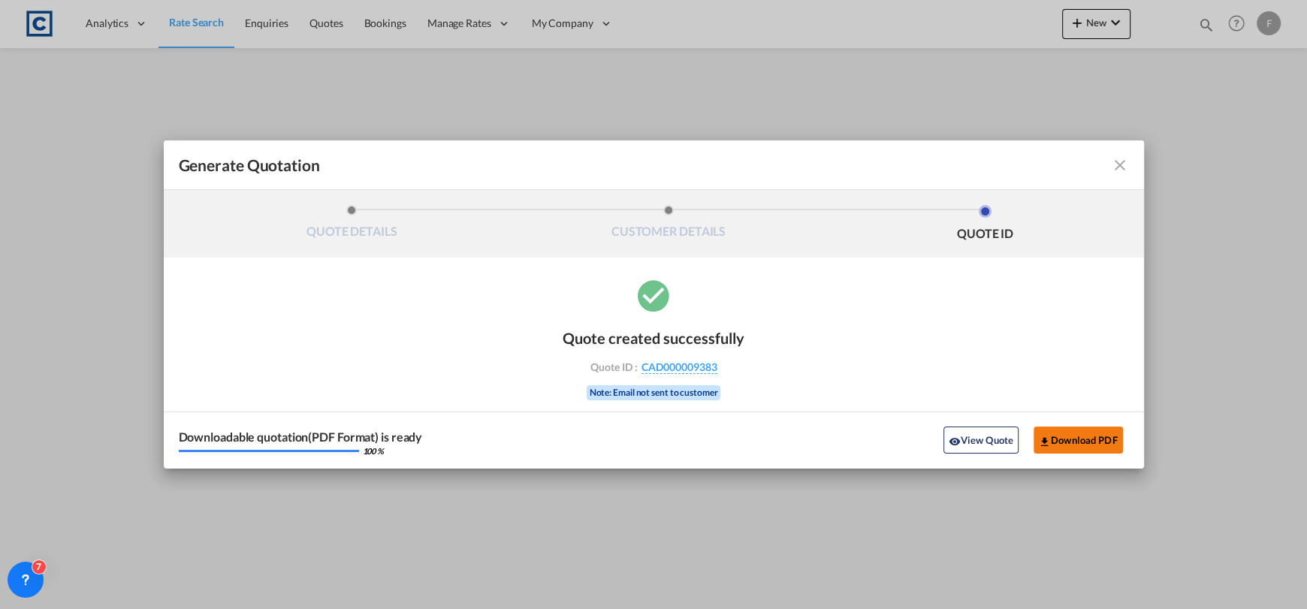
click at [1110, 433] on button "Download PDF" at bounding box center [1078, 440] width 89 height 27
drag, startPoint x: 1125, startPoint y: 158, endPoint x: 1129, endPoint y: 183, distance: 25.1
click at [1125, 158] on md-icon "icon-close fg-AAA8AD cursor m-0" at bounding box center [1120, 165] width 18 height 18
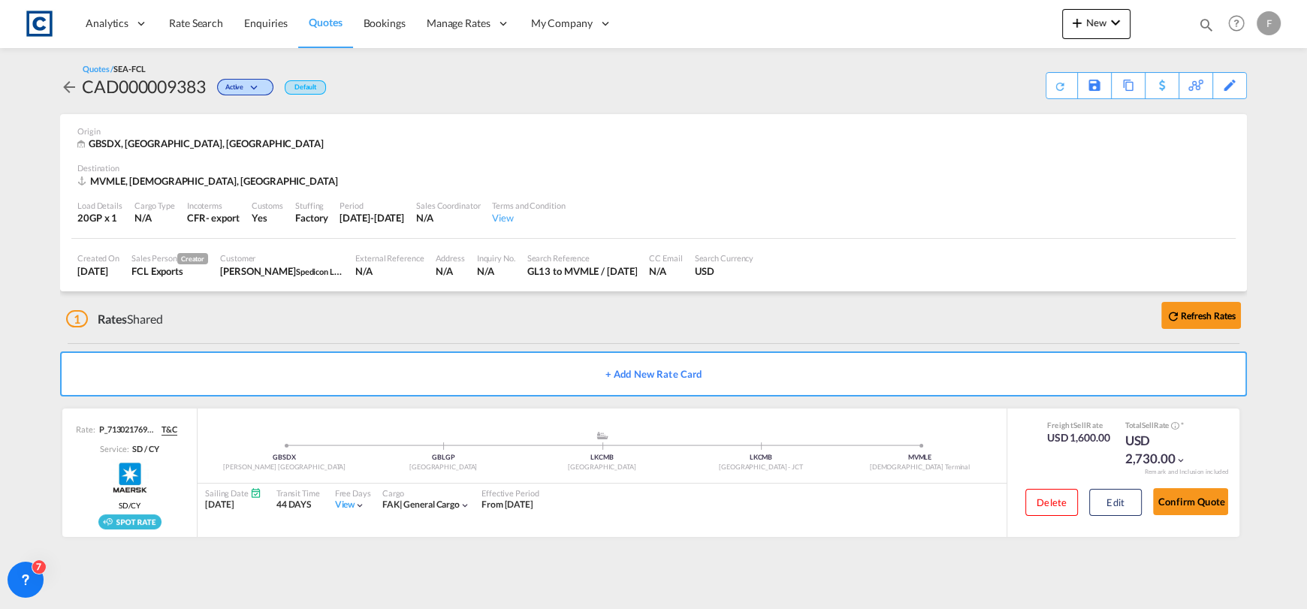
drag, startPoint x: 180, startPoint y: 26, endPoint x: 328, endPoint y: 16, distance: 147.6
click at [181, 26] on span "Rate Search" at bounding box center [196, 23] width 54 height 13
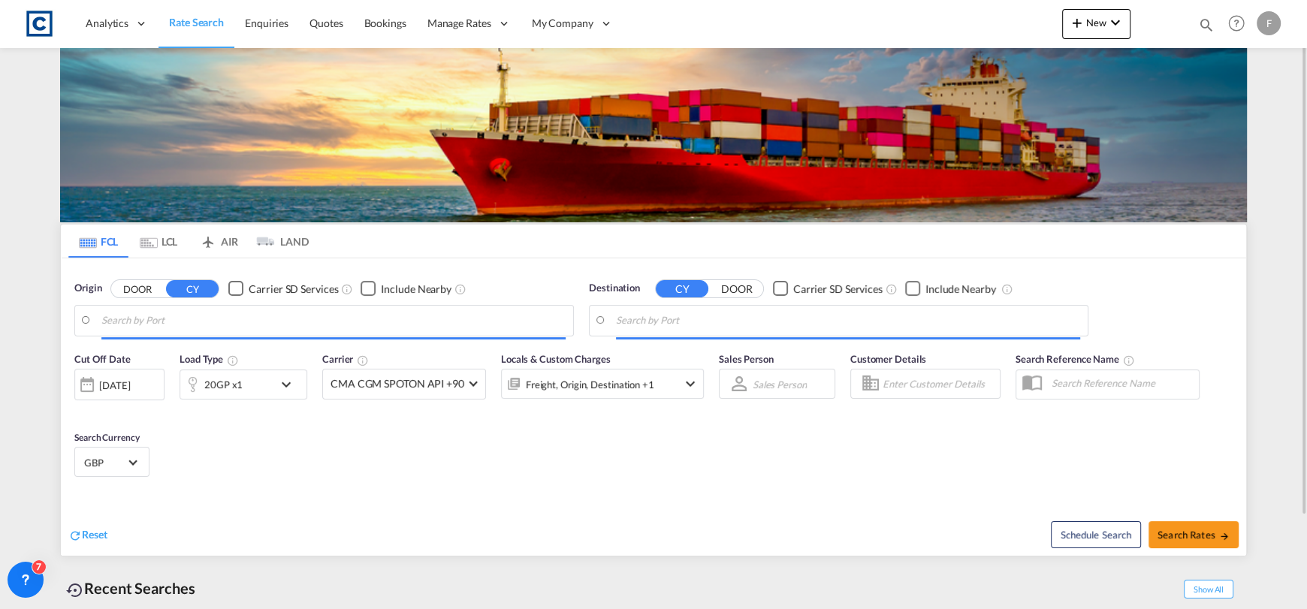
type input "GB-GL13, [PERSON_NAME]"
type input "[DEMOGRAPHIC_DATA], MVMLE"
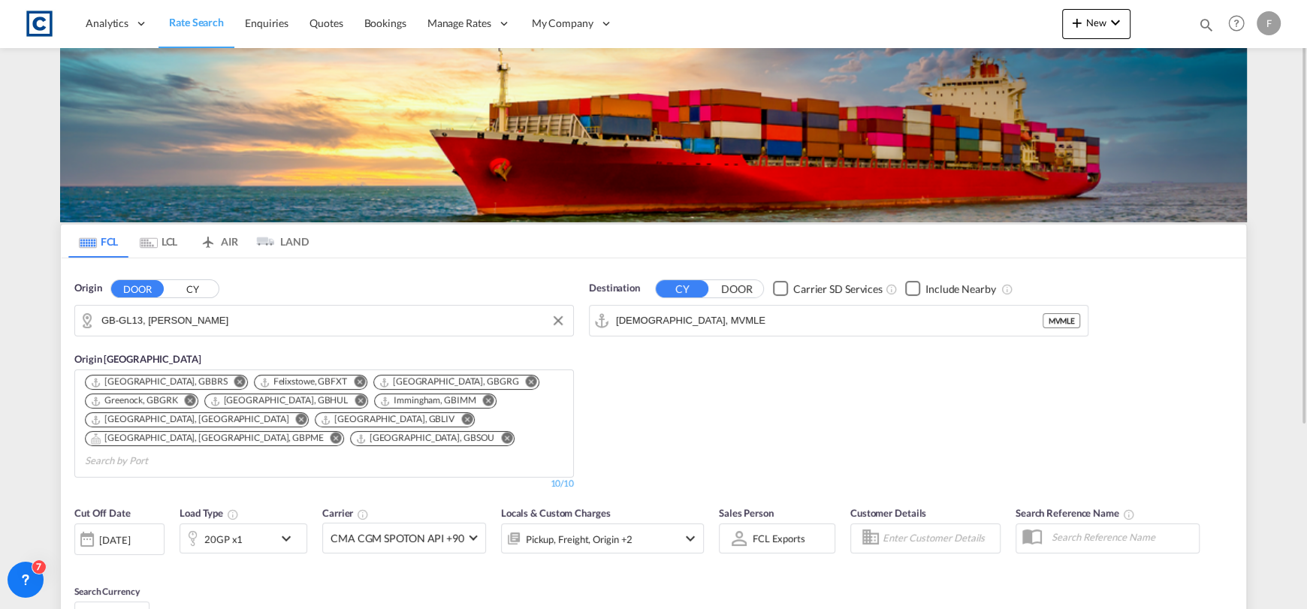
click at [194, 317] on input "GB-GL13, [PERSON_NAME]" at bounding box center [333, 321] width 464 height 23
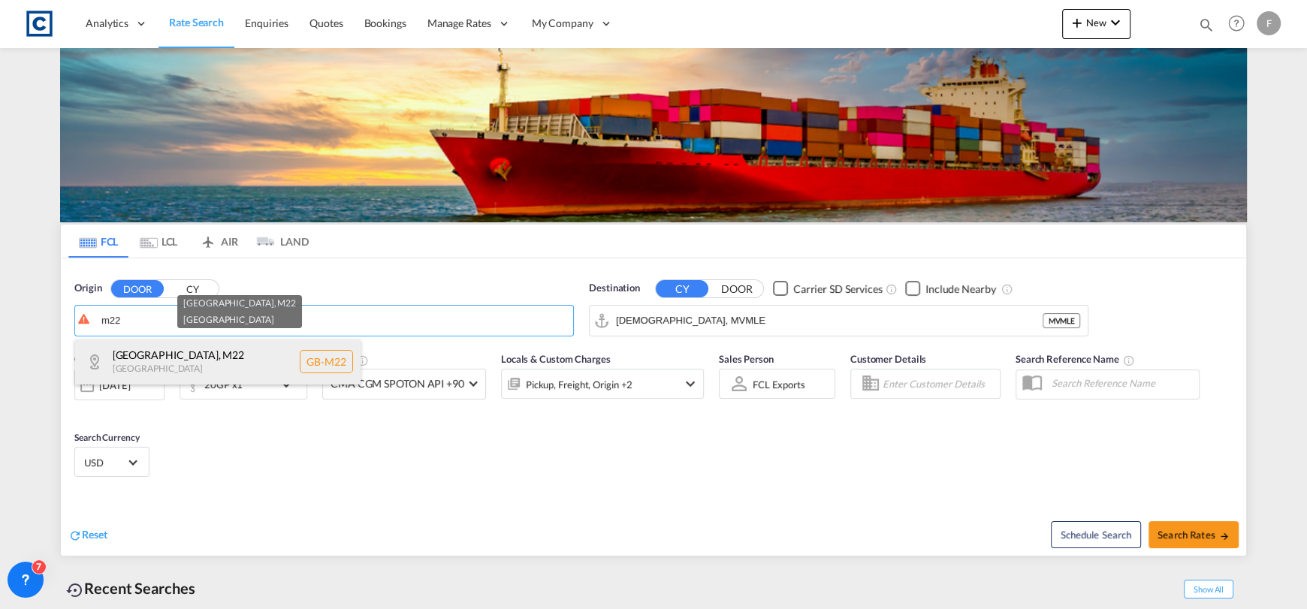
click at [185, 361] on div "[GEOGRAPHIC_DATA] , M22 [GEOGRAPHIC_DATA] [GEOGRAPHIC_DATA]-M22" at bounding box center [218, 362] width 286 height 45
type input "GB-M22, [GEOGRAPHIC_DATA]"
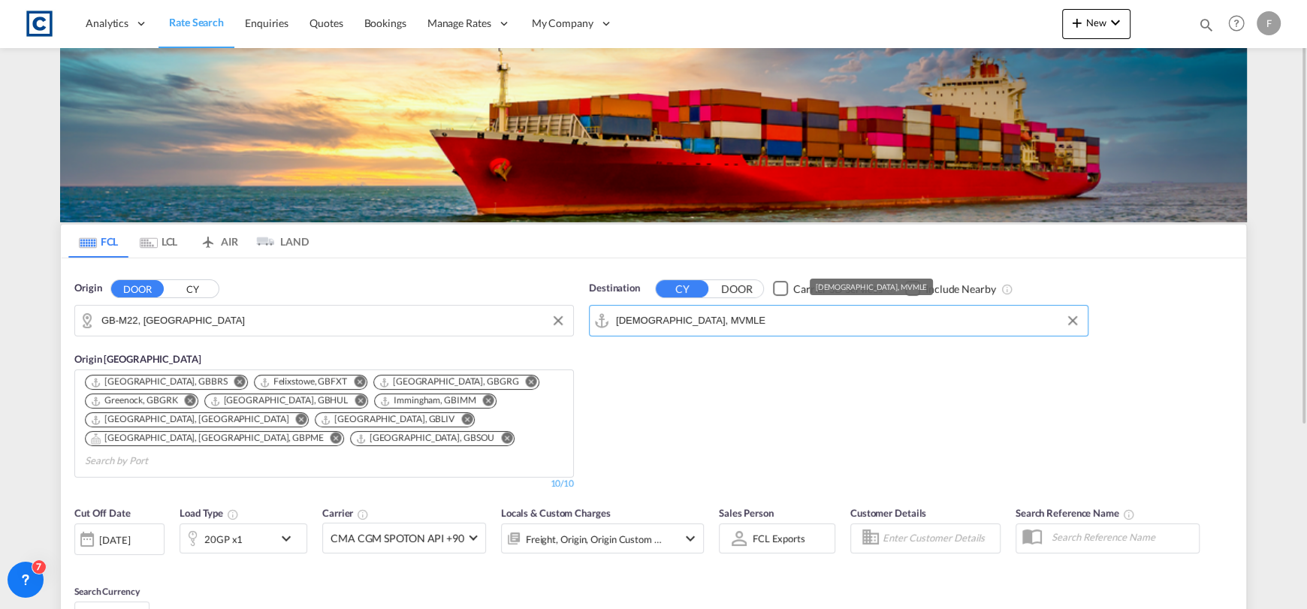
click at [677, 320] on input "[DEMOGRAPHIC_DATA], MVMLE" at bounding box center [848, 321] width 464 height 23
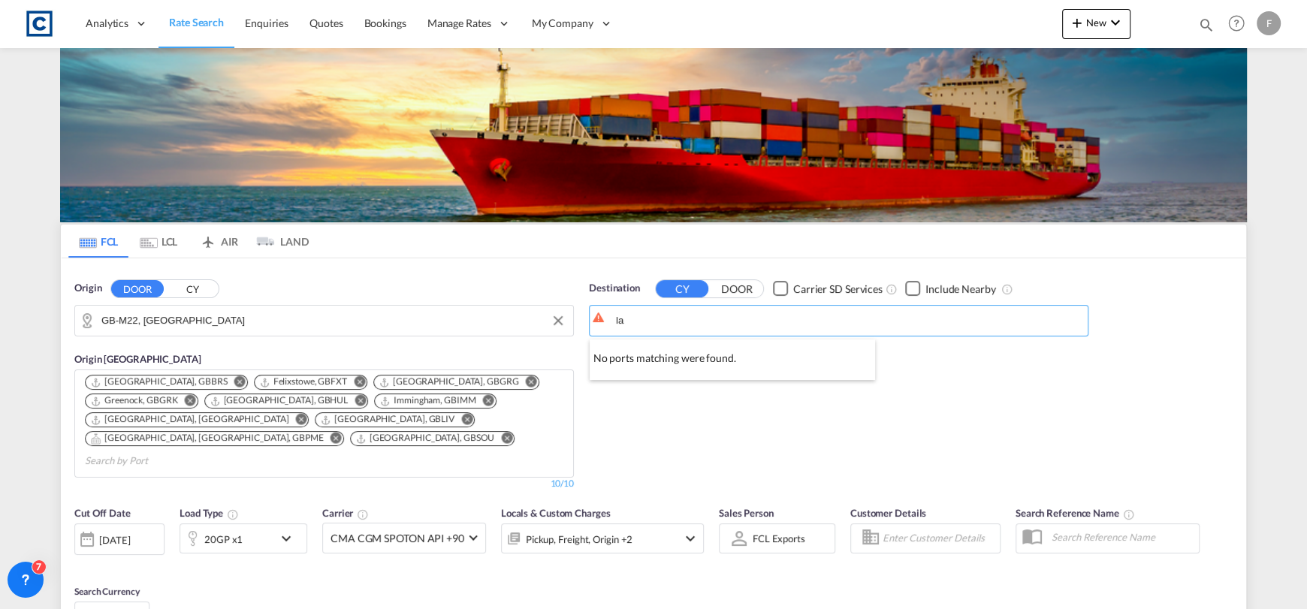
type input "l"
click at [721, 355] on div "[GEOGRAPHIC_DATA], [GEOGRAPHIC_DATA] [GEOGRAPHIC_DATA] USLAX" at bounding box center [733, 367] width 286 height 54
type input "[GEOGRAPHIC_DATA], [GEOGRAPHIC_DATA], USLAX"
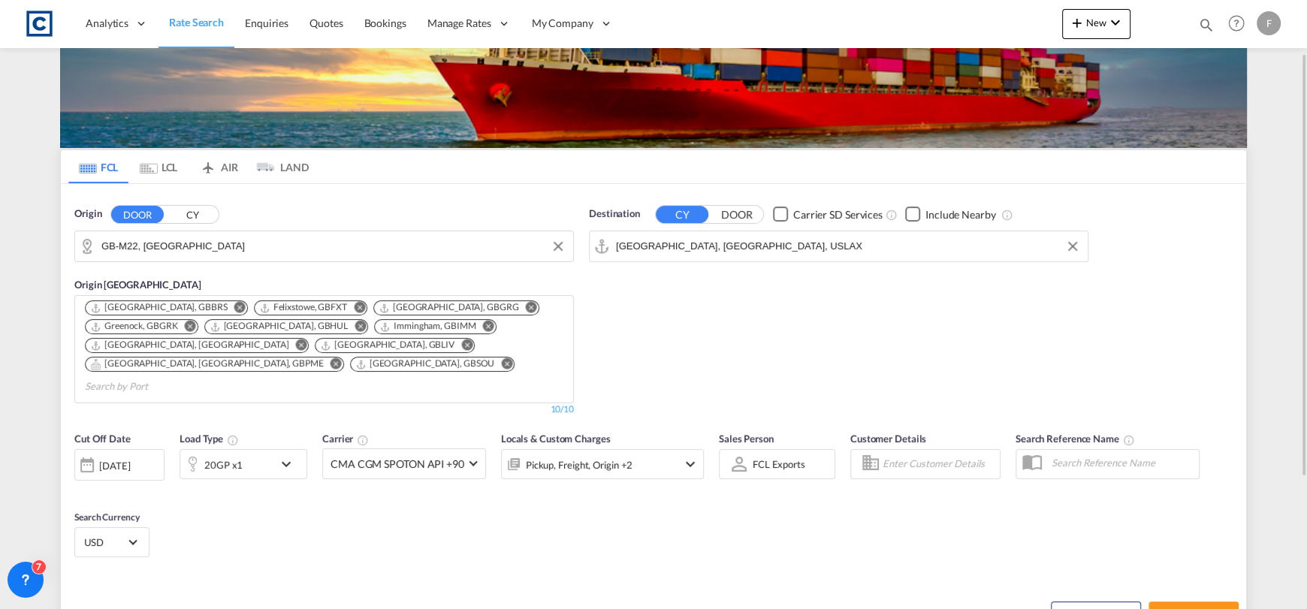
click at [278, 455] on md-icon "icon-chevron-down" at bounding box center [290, 464] width 26 height 18
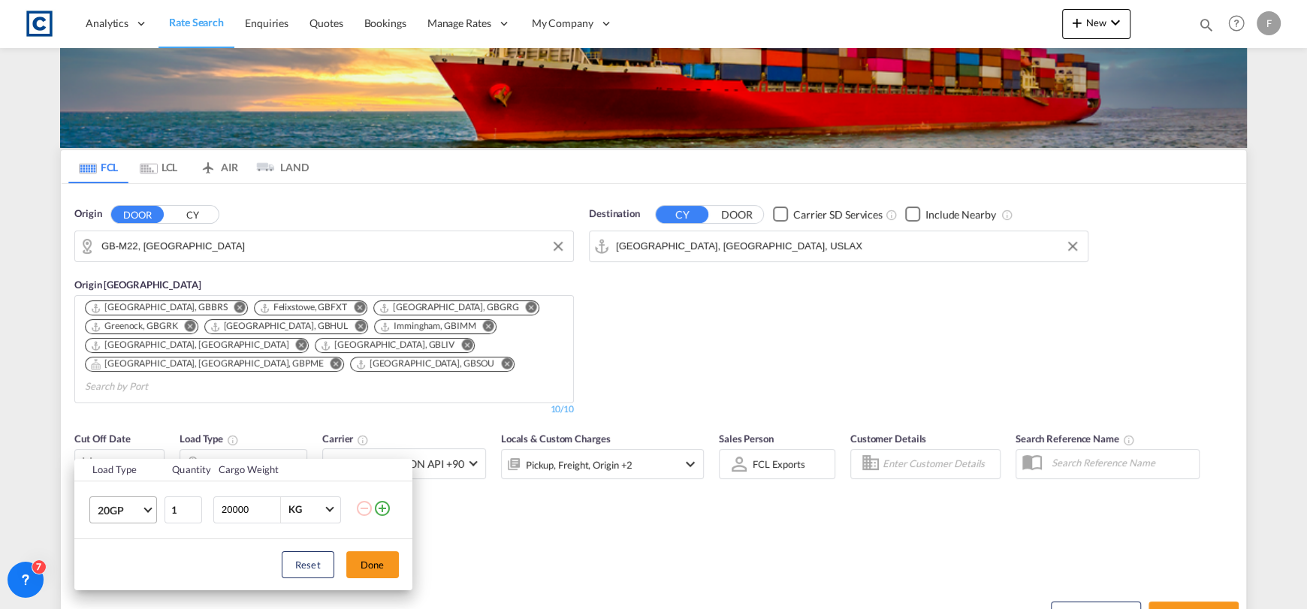
click at [128, 503] on span "20GP" at bounding box center [120, 510] width 44 height 15
click at [124, 506] on md-option "40HC" at bounding box center [136, 500] width 102 height 36
click at [359, 557] on button "Done" at bounding box center [372, 564] width 53 height 27
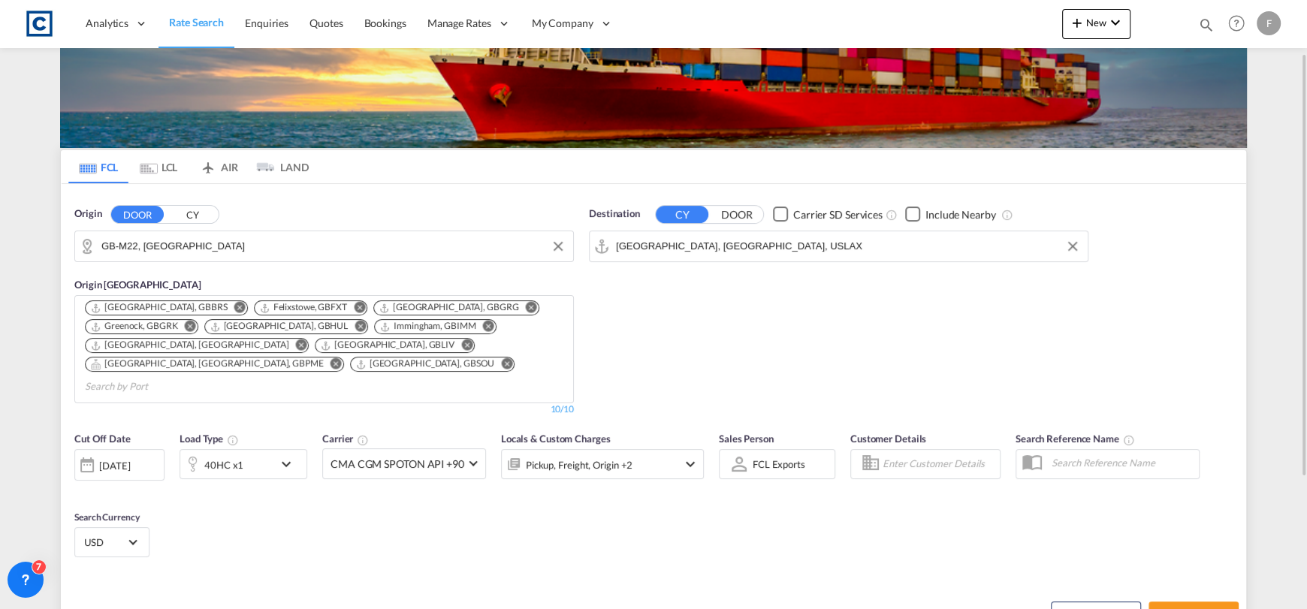
scroll to position [264, 0]
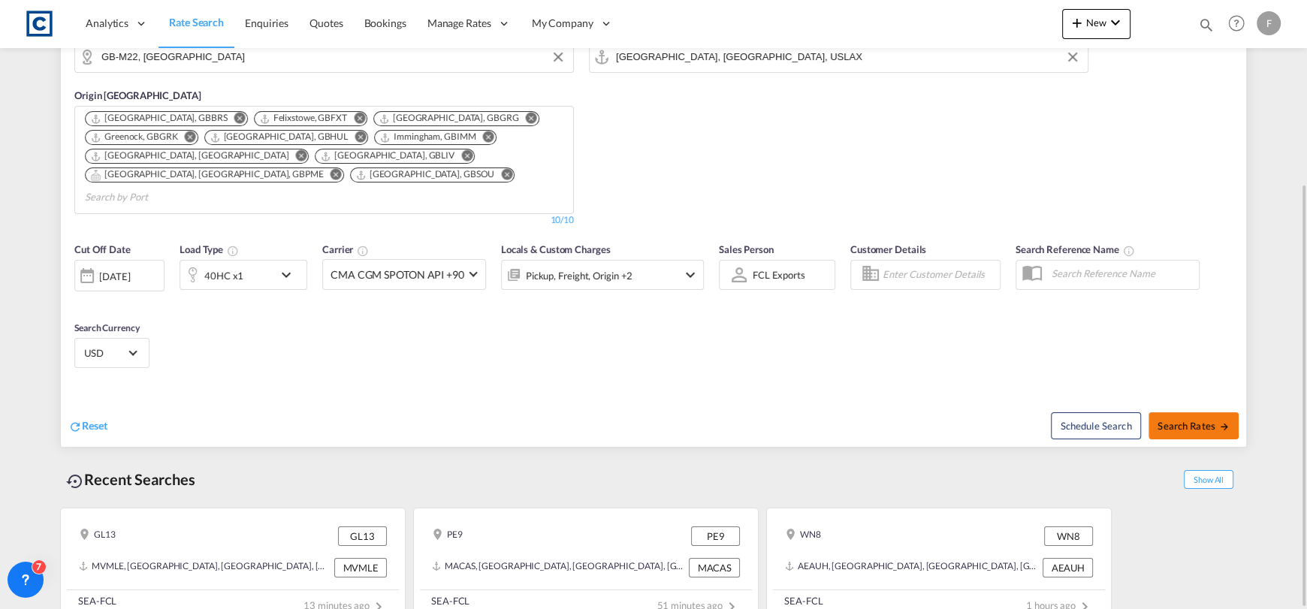
click at [1210, 412] on button "Search Rates" at bounding box center [1194, 425] width 90 height 27
type input "M22 to USLAX / [DATE]"
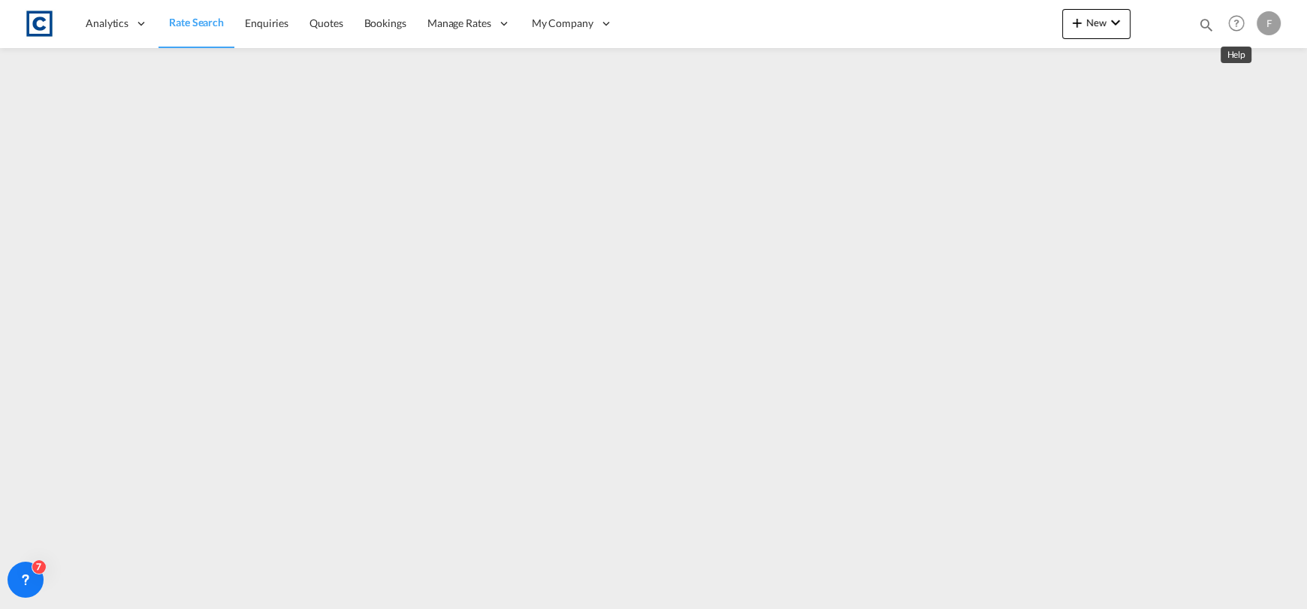
click at [1212, 26] on md-icon "icon-magnify" at bounding box center [1206, 25] width 17 height 17
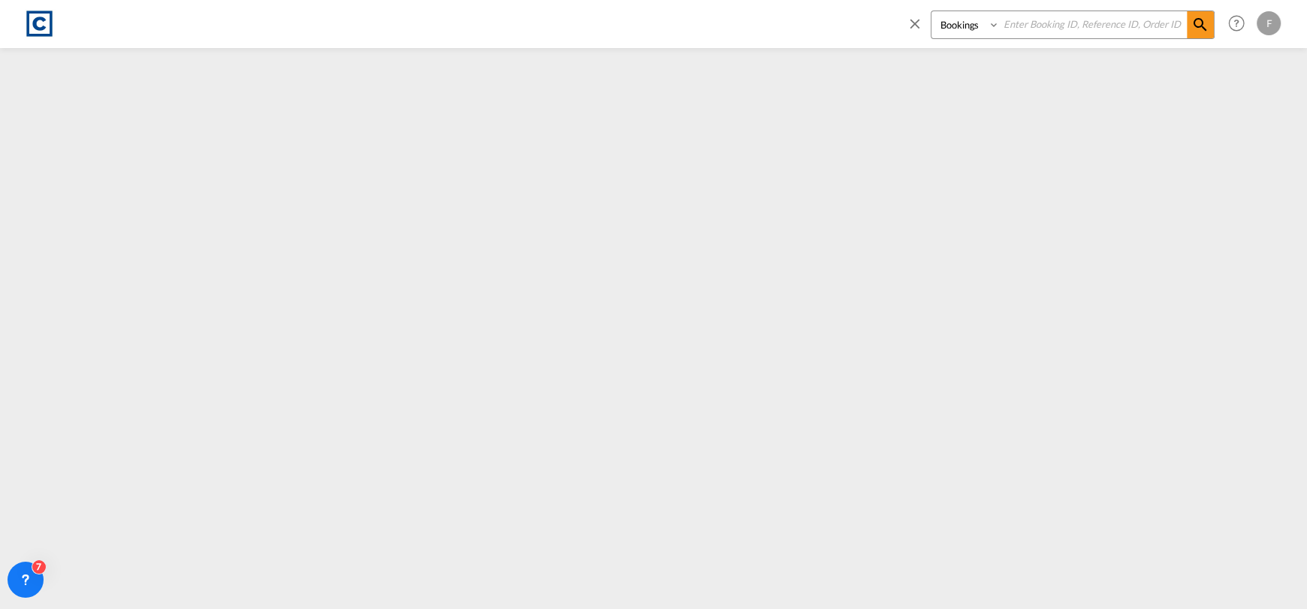
drag, startPoint x: 1082, startPoint y: 38, endPoint x: 1036, endPoint y: 38, distance: 45.8
click at [1079, 39] on div "Bookings Quotes Enquiries" at bounding box center [1061, 29] width 308 height 36
click at [1031, 26] on input at bounding box center [1093, 24] width 187 height 26
paste input "CAD000009237"
type input "CAD000009237"
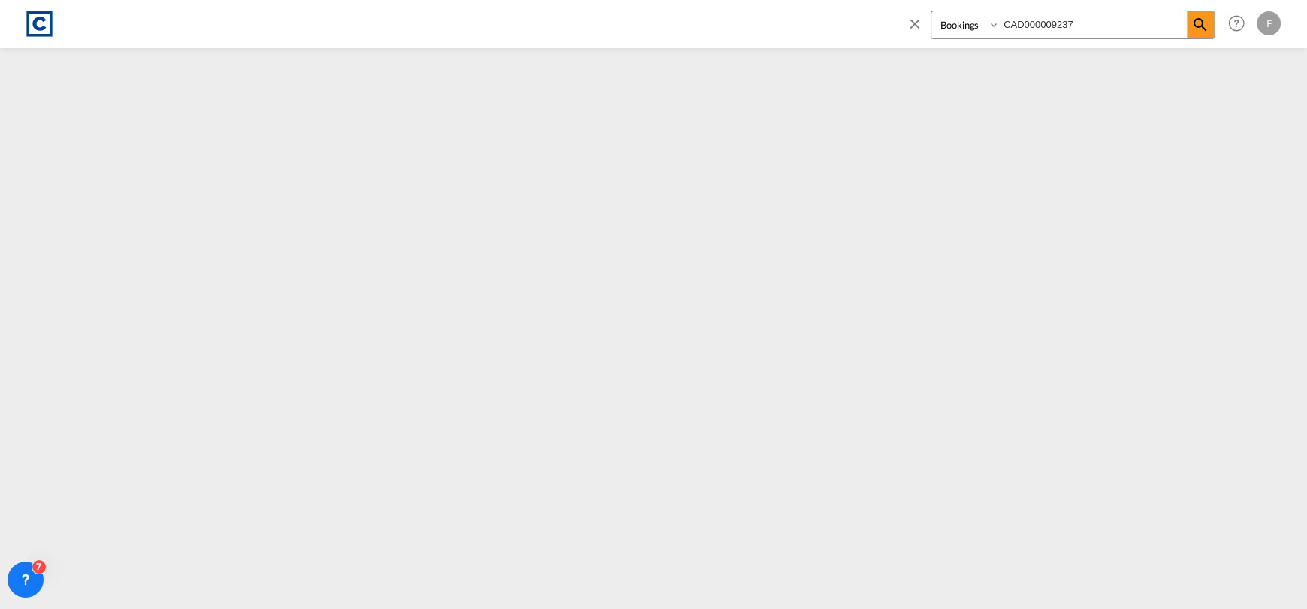
click at [981, 28] on select "Bookings Quotes Enquiries" at bounding box center [967, 24] width 71 height 27
select select "Quotes"
click at [932, 11] on select "Bookings Quotes Enquiries" at bounding box center [967, 24] width 71 height 27
click at [1197, 35] on span at bounding box center [1200, 24] width 27 height 27
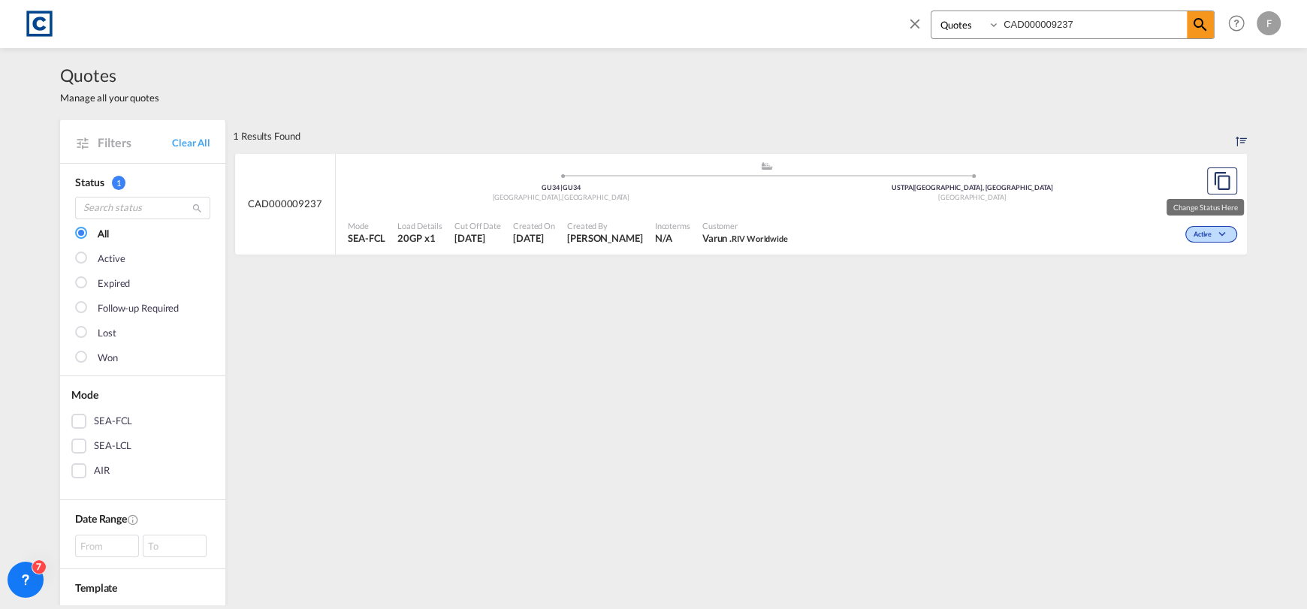
click at [1216, 234] on md-icon "icon-chevron-down" at bounding box center [1225, 235] width 18 height 8
click at [1175, 294] on span "Won" at bounding box center [1183, 299] width 38 height 17
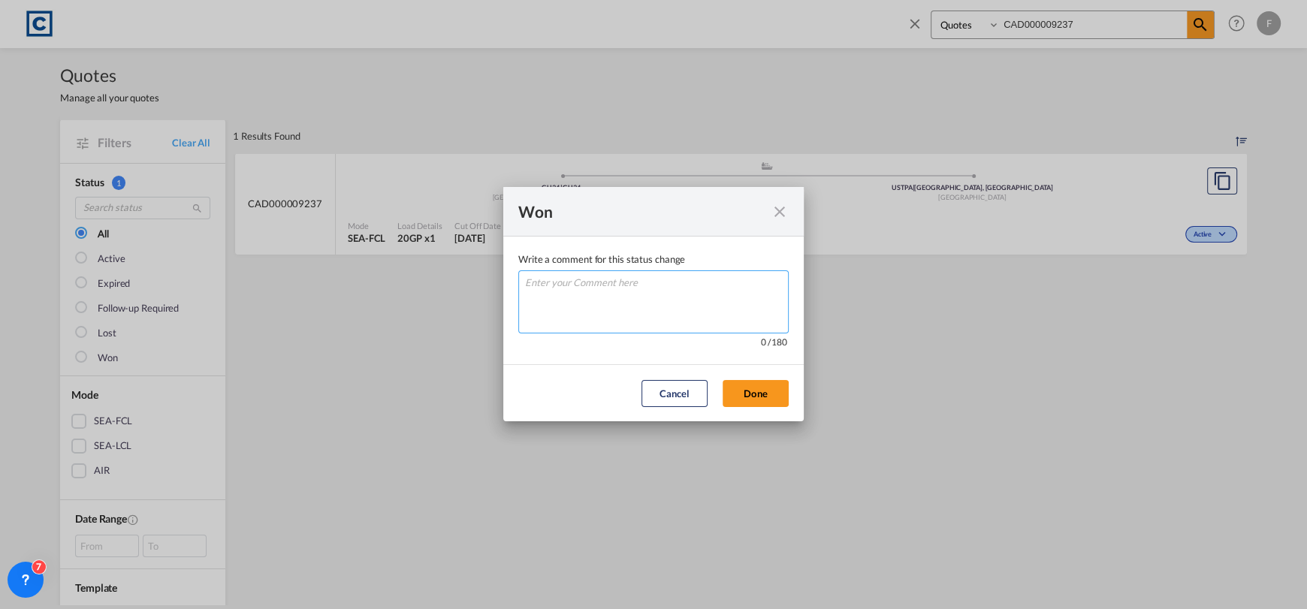
drag, startPoint x: 738, startPoint y: 305, endPoint x: 744, endPoint y: 338, distance: 33.6
click at [737, 305] on textarea "Write a comment ..." at bounding box center [653, 301] width 270 height 63
type textarea "W"
click at [754, 363] on md-dialog-content "Write a comment for this status change W 1 / 180" at bounding box center [653, 301] width 301 height 128
click at [763, 389] on button "Done" at bounding box center [756, 393] width 66 height 27
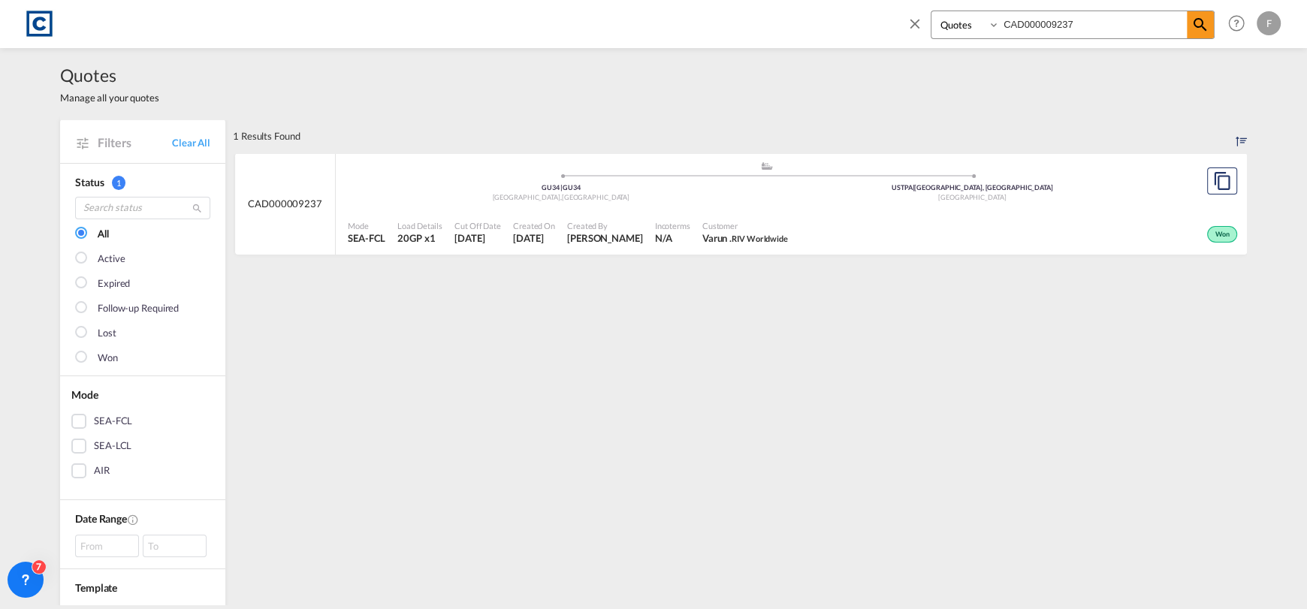
click at [840, 228] on div "Won" at bounding box center [1017, 233] width 447 height 38
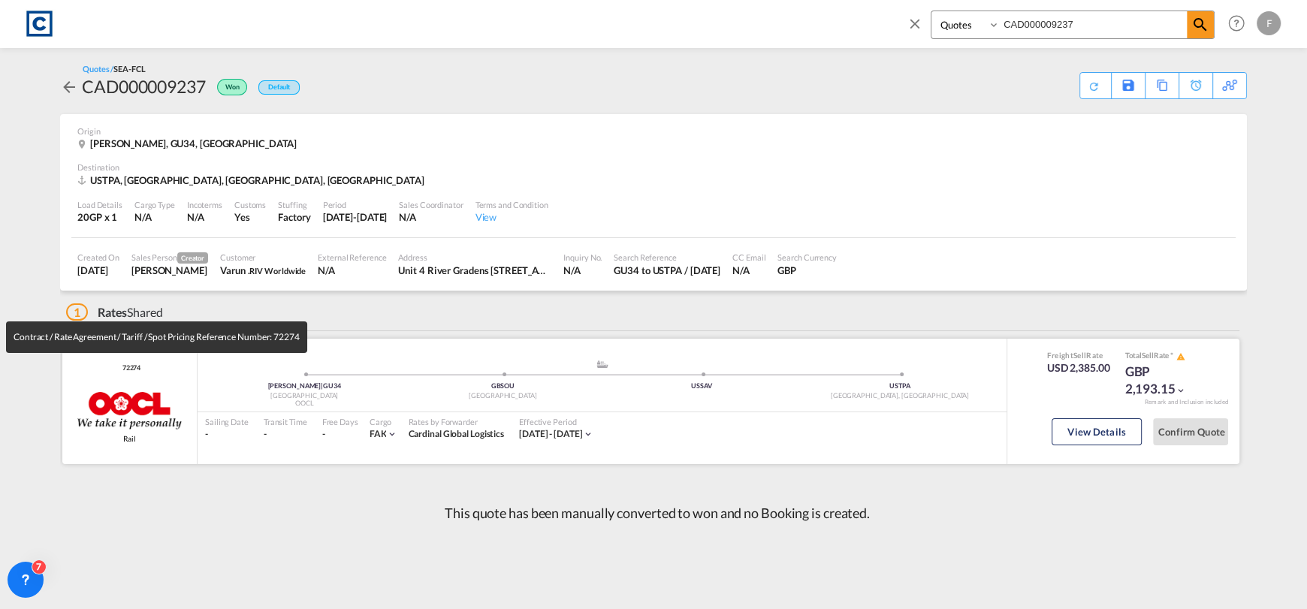
click at [131, 370] on span "72274" at bounding box center [130, 369] width 23 height 10
copy span "72274"
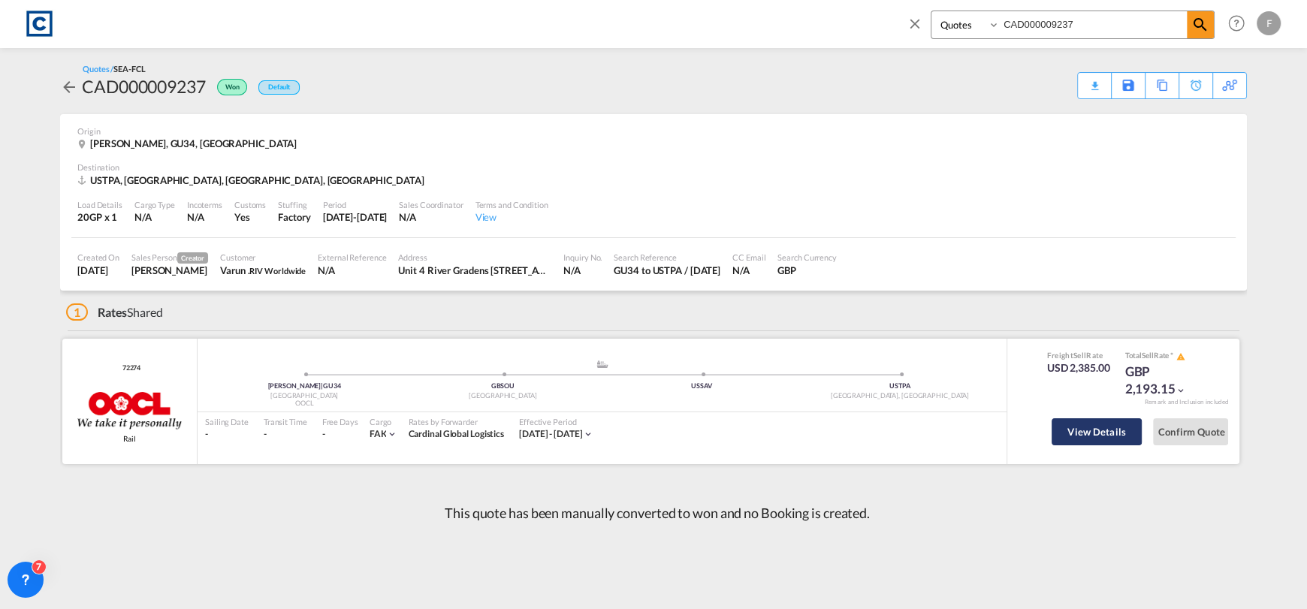
click at [1085, 443] on button "View Details" at bounding box center [1097, 432] width 90 height 27
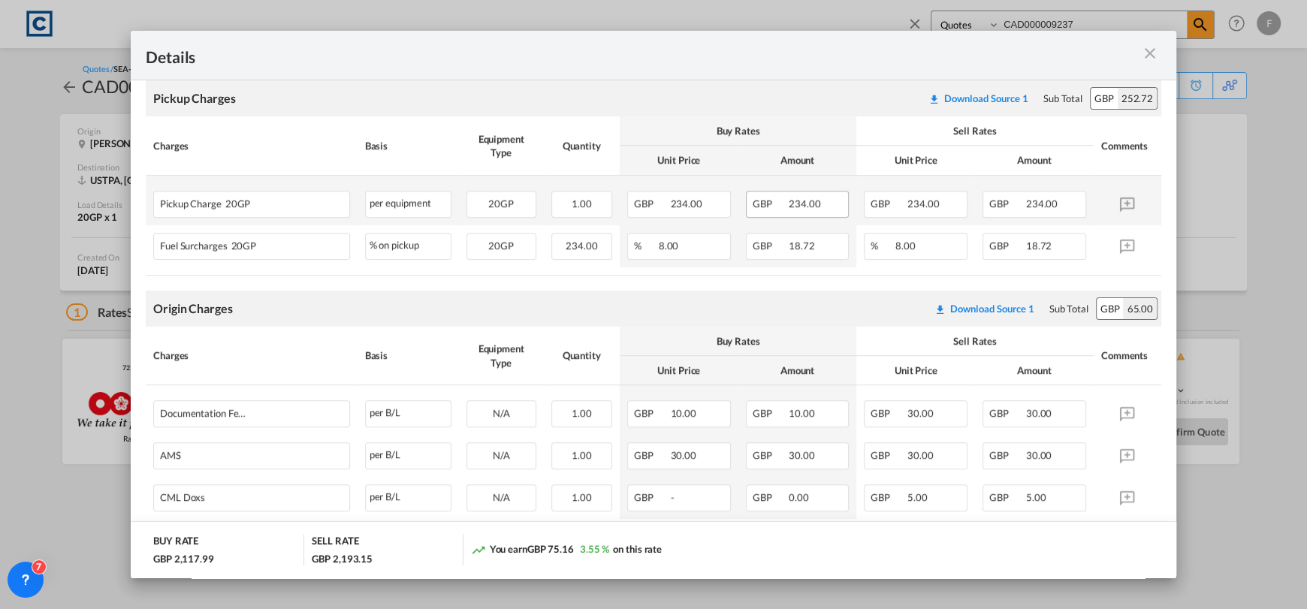
scroll to position [600, 0]
